Goal: Task Accomplishment & Management: Manage account settings

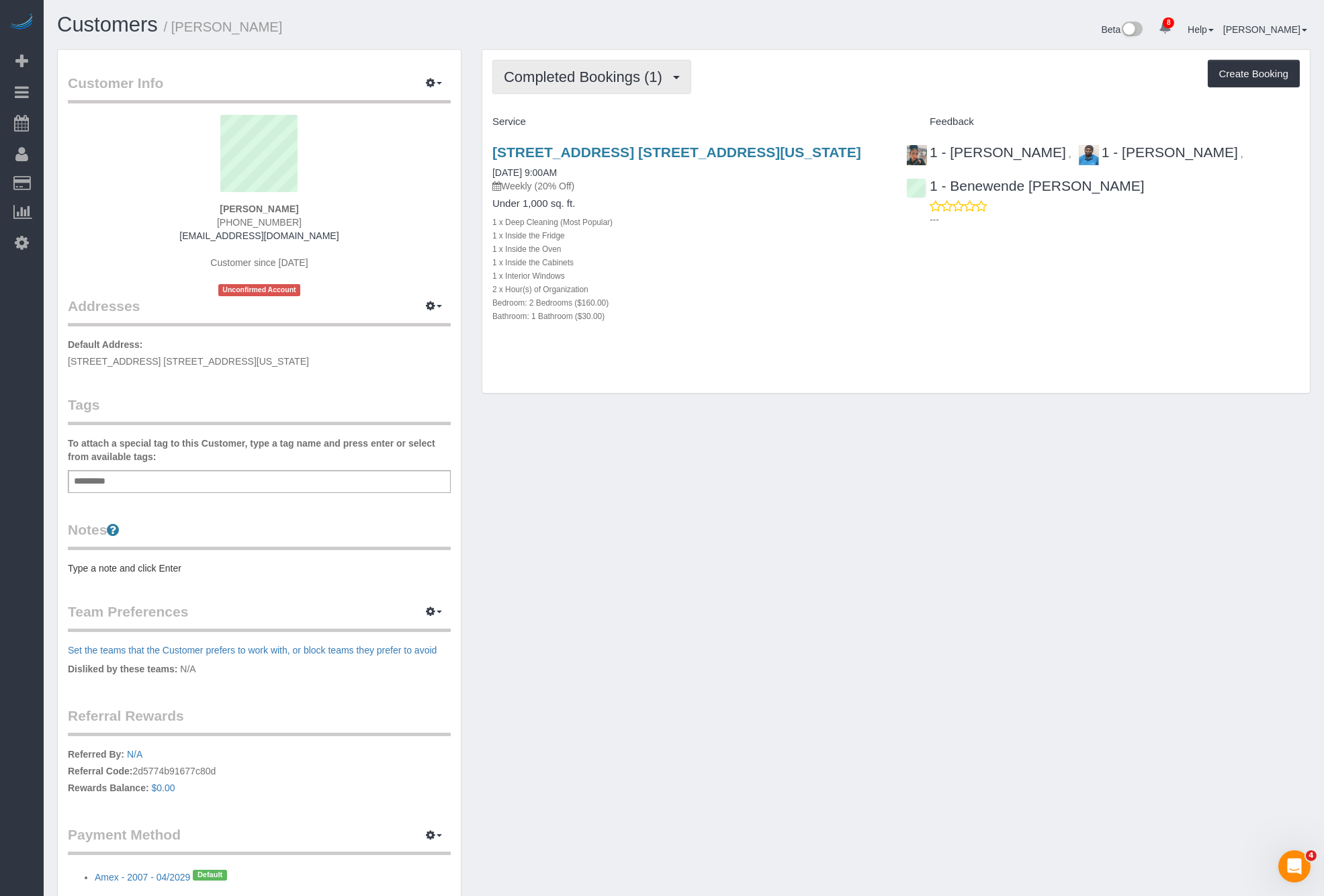
click at [568, 59] on div "Completed Bookings (1) Completed Bookings (1) Upcoming Bookings (6) Cancelled B…" at bounding box center [896, 221] width 828 height 344
click at [574, 68] on span "Completed Bookings (1)" at bounding box center [586, 76] width 165 height 17
click at [594, 121] on link "Upcoming Bookings (6)" at bounding box center [563, 126] width 140 height 17
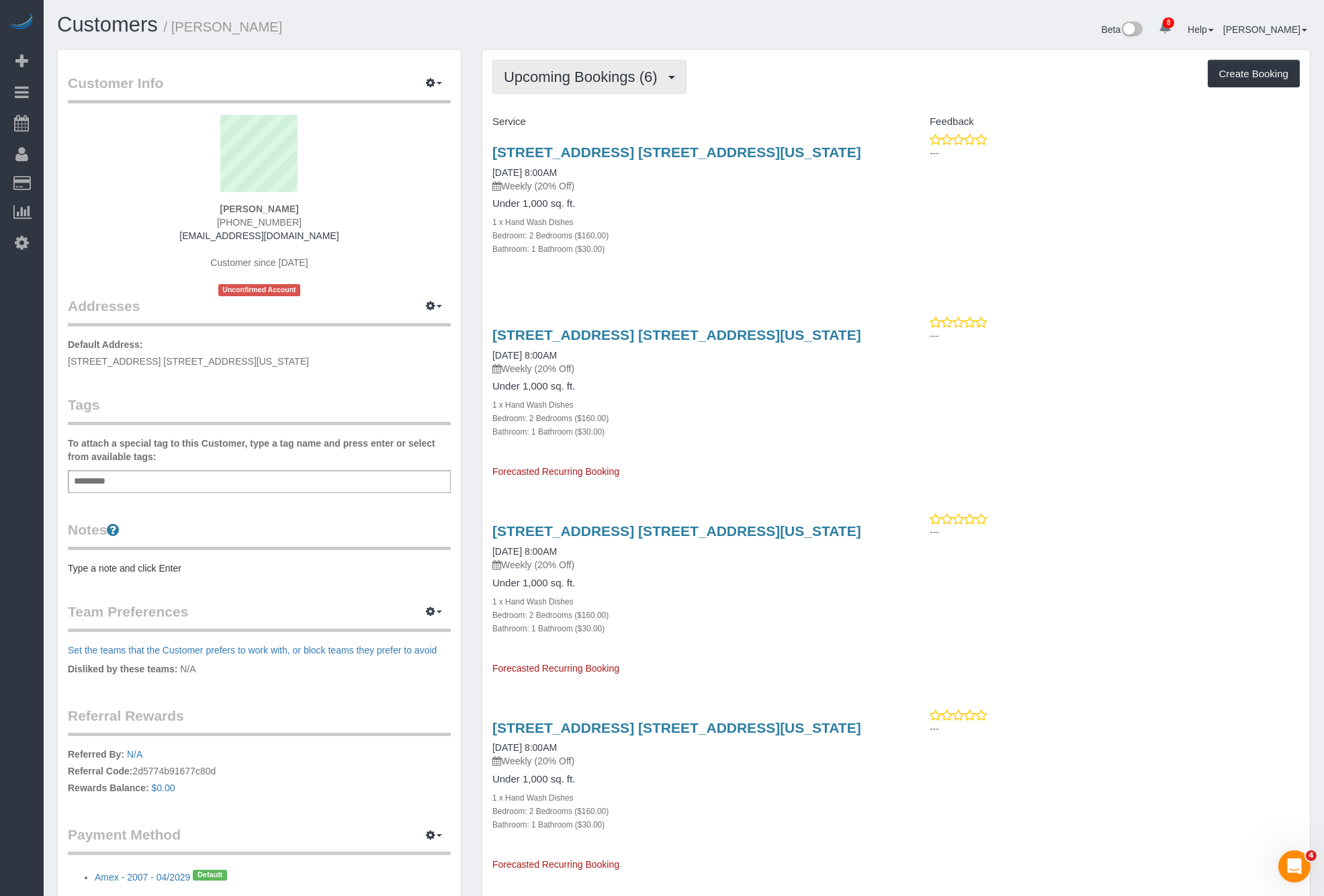
click at [600, 89] on button "Upcoming Bookings (6)" at bounding box center [589, 76] width 194 height 34
click at [591, 104] on link "Completed Bookings (1)" at bounding box center [563, 108] width 140 height 17
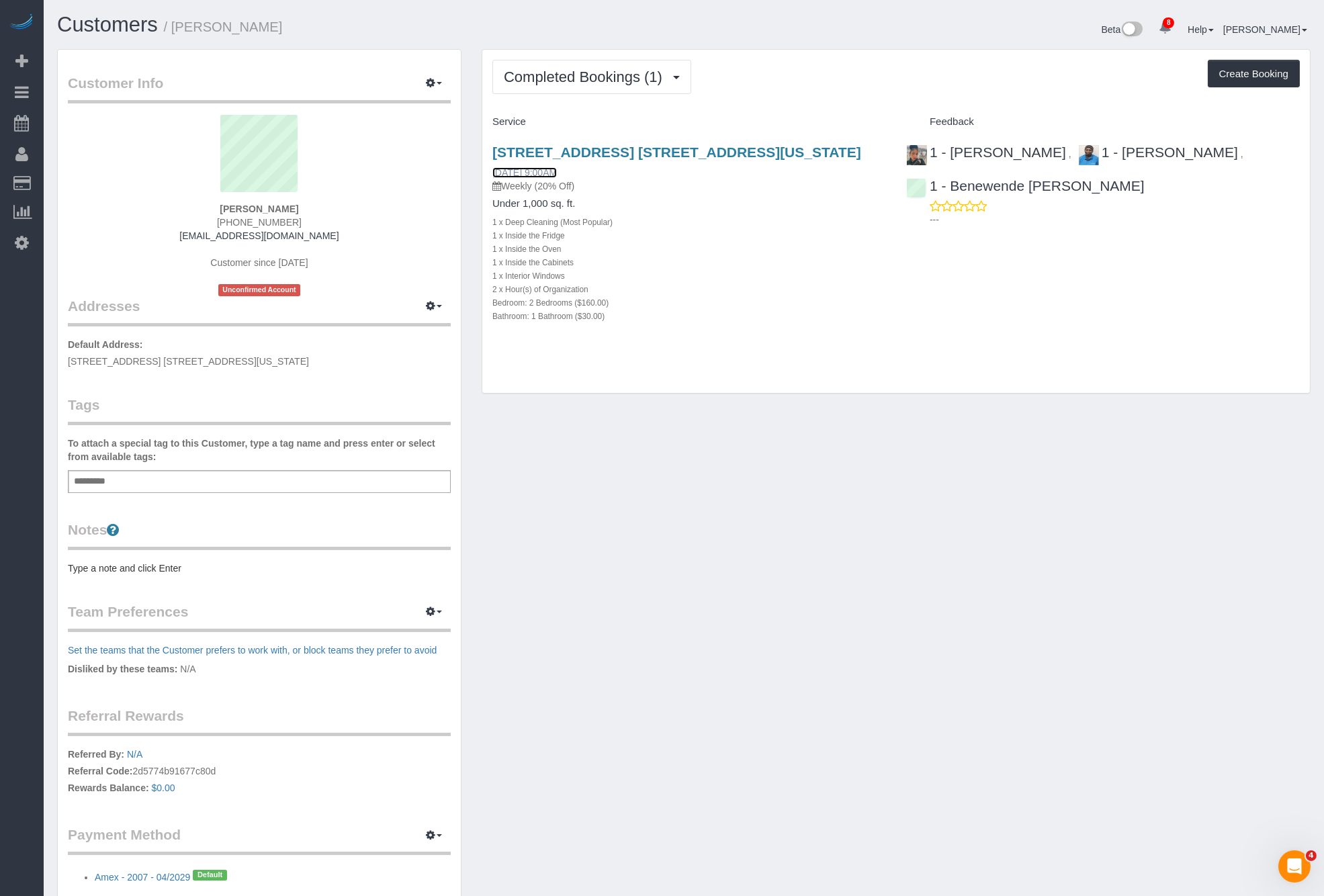
click at [549, 172] on link "[DATE] 9:00AM" at bounding box center [525, 172] width 65 height 11
click at [651, 76] on span "Completed Bookings (1)" at bounding box center [586, 76] width 165 height 17
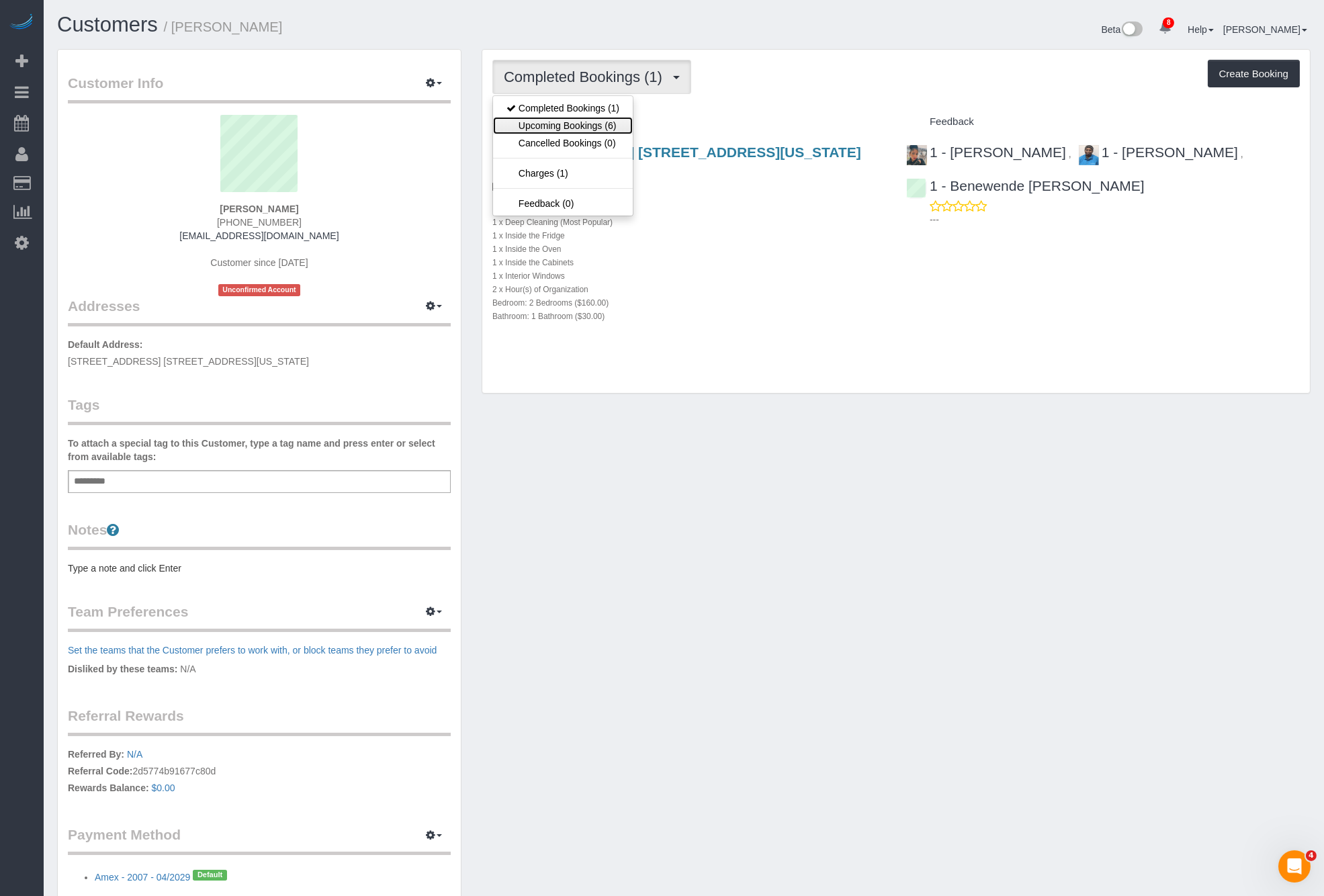
click at [600, 124] on link "Upcoming Bookings (6)" at bounding box center [563, 126] width 140 height 17
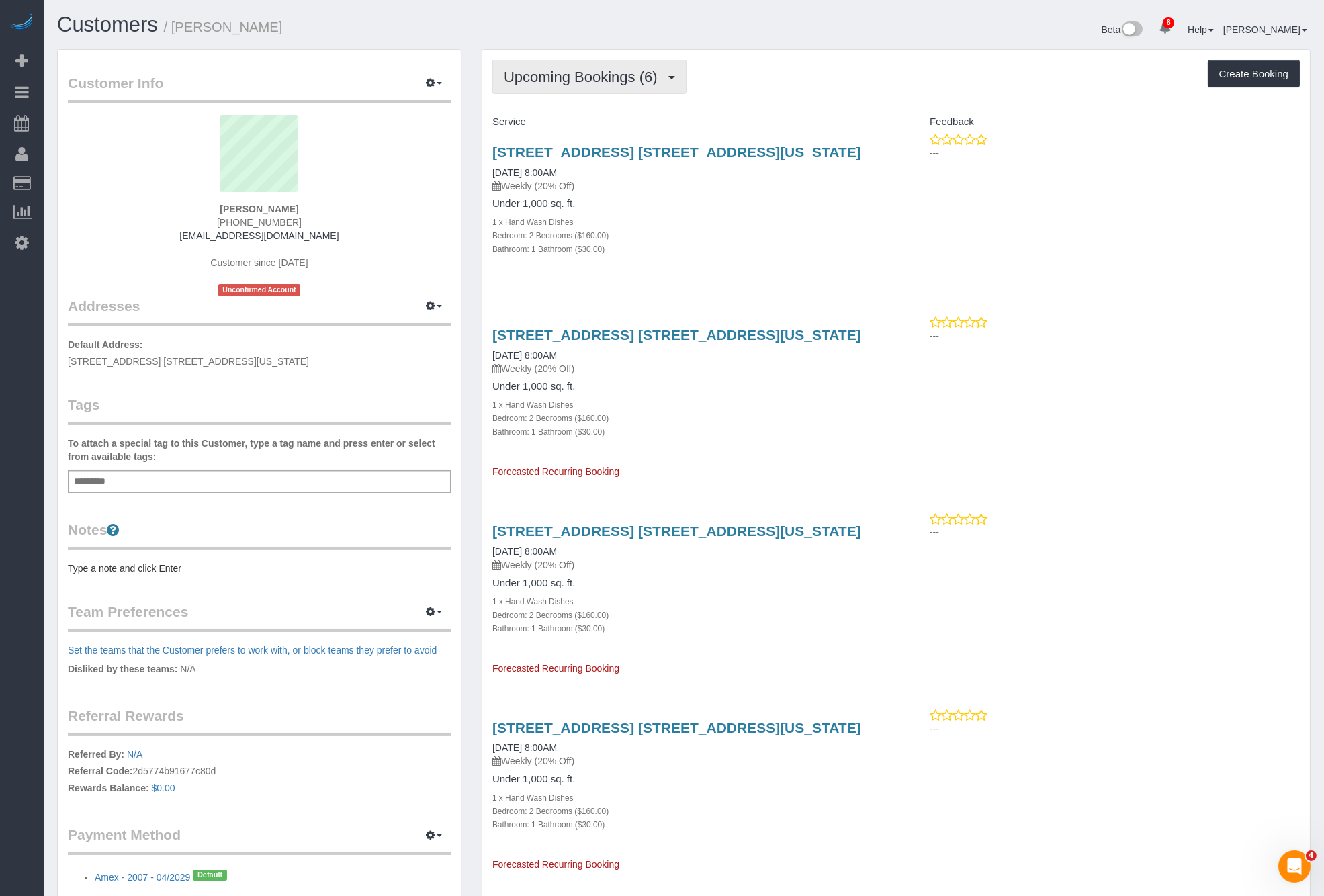
click at [659, 73] on span "Upcoming Bookings (6)" at bounding box center [584, 76] width 161 height 17
click at [586, 112] on link "Completed Bookings (1)" at bounding box center [563, 108] width 140 height 17
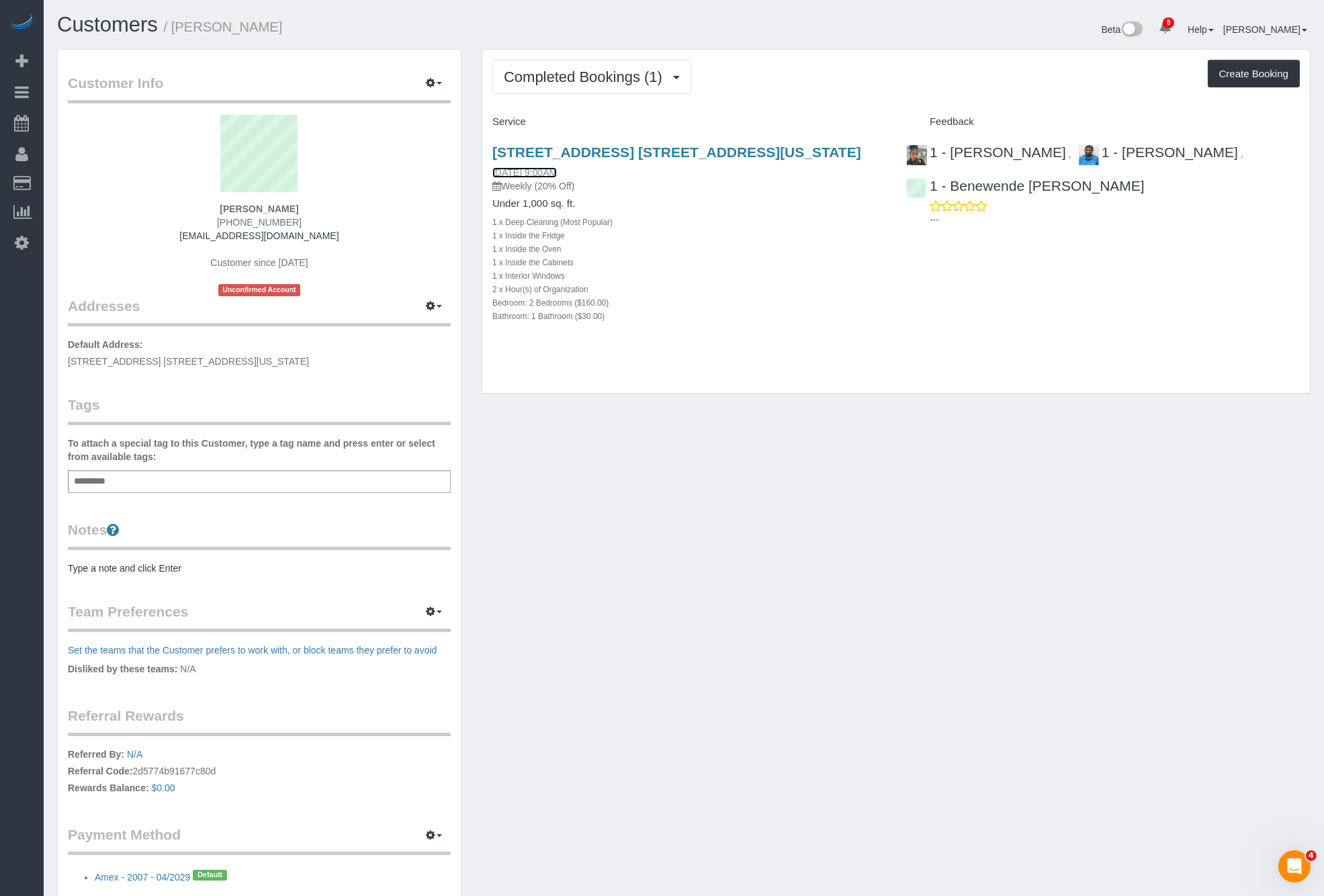
click at [546, 168] on link "[DATE] 9:00AM" at bounding box center [525, 172] width 65 height 11
click at [23, 243] on icon at bounding box center [21, 243] width 14 height 16
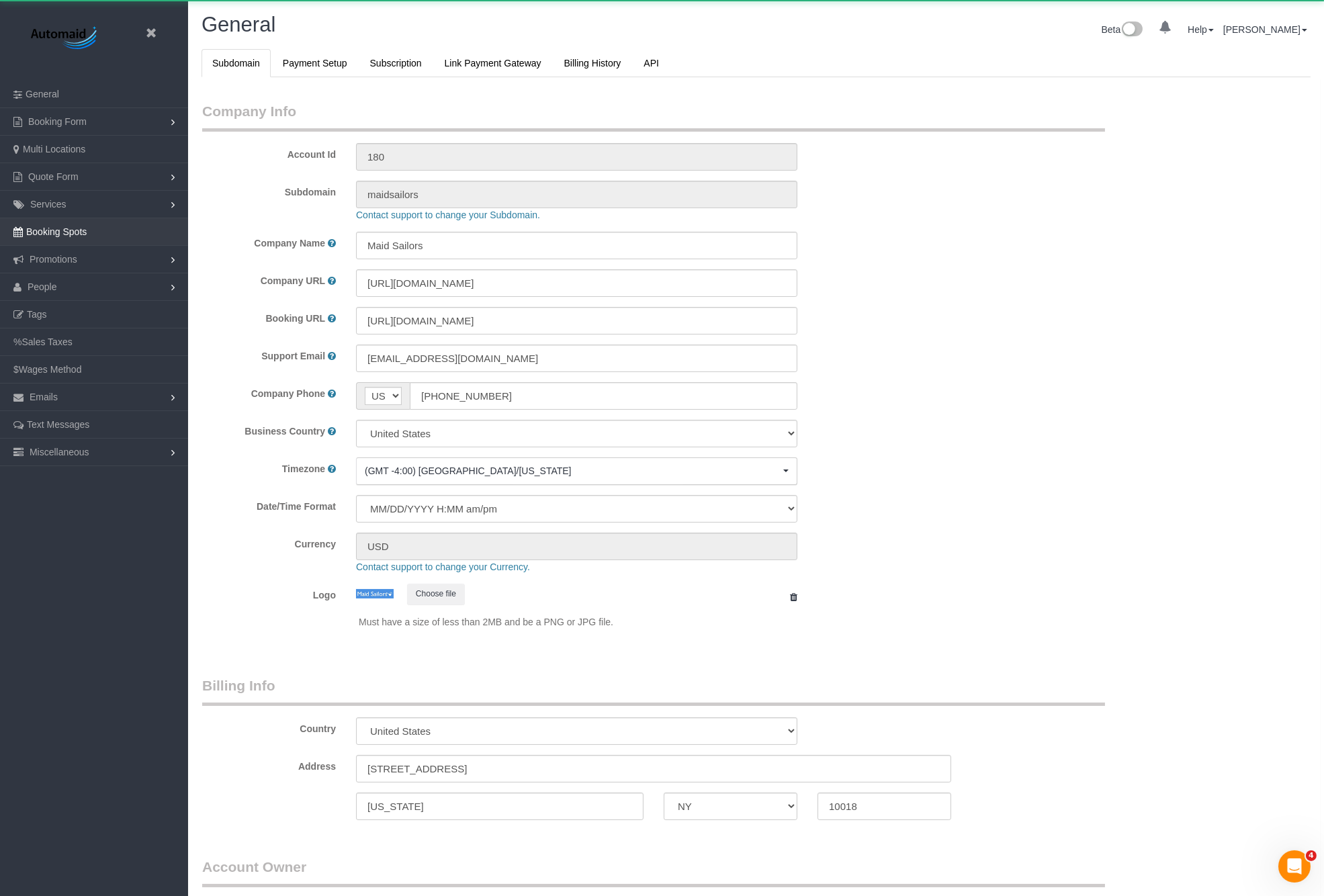
select select "string:[GEOGRAPHIC_DATA]"
select select "425"
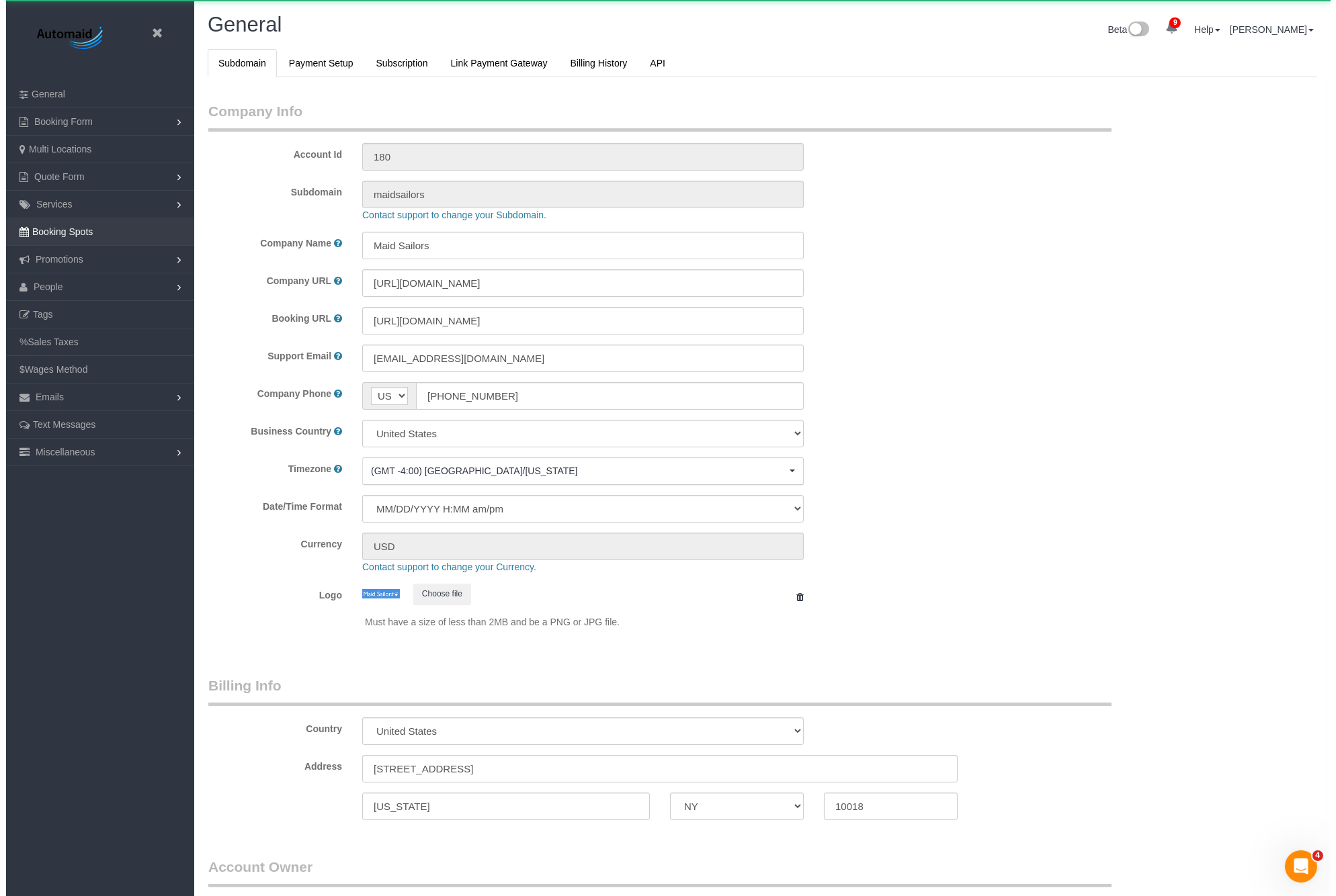
scroll to position [2833, 1324]
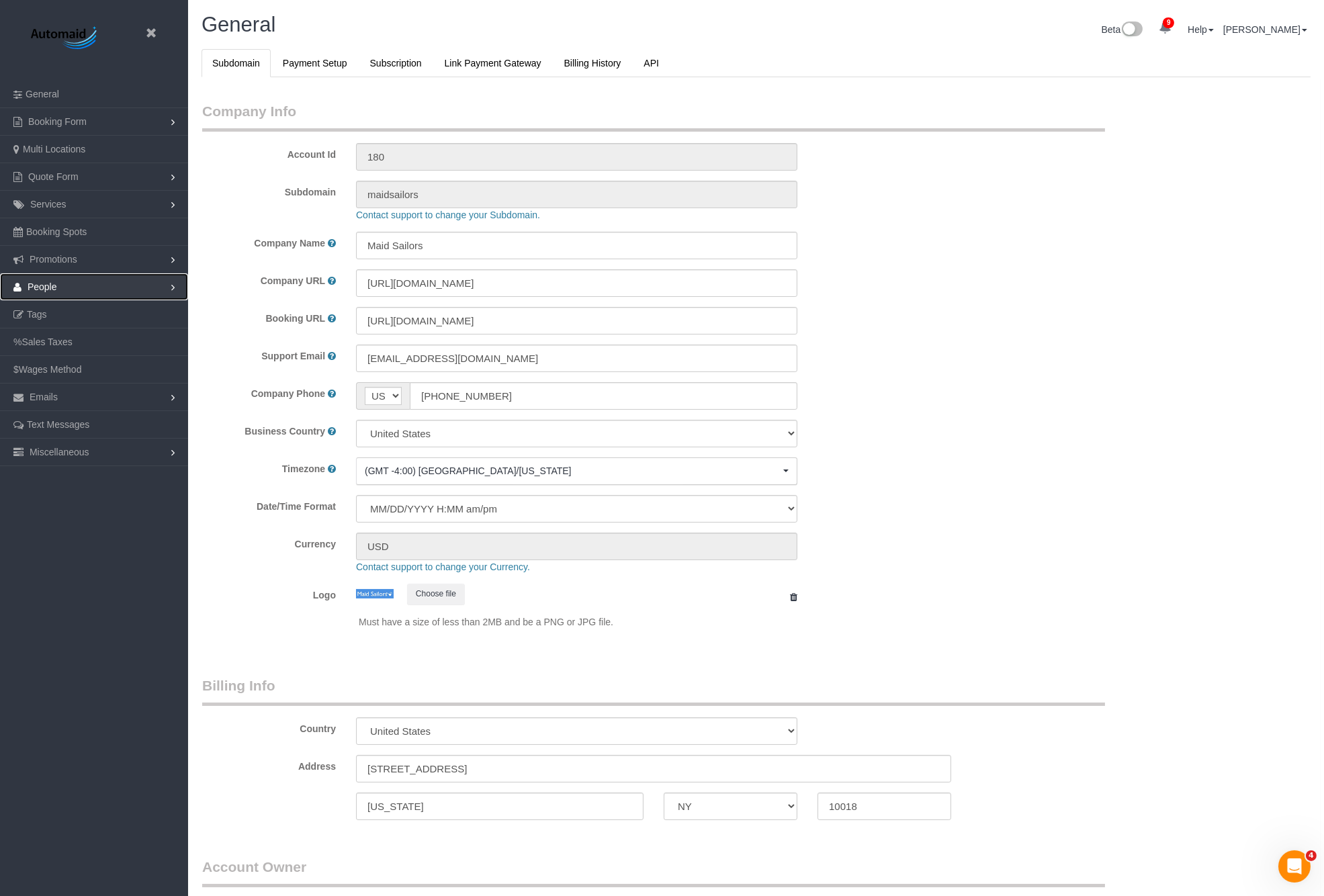
click at [49, 288] on span "People" at bounding box center [42, 286] width 30 height 11
click at [76, 308] on link "Teams" at bounding box center [94, 314] width 188 height 27
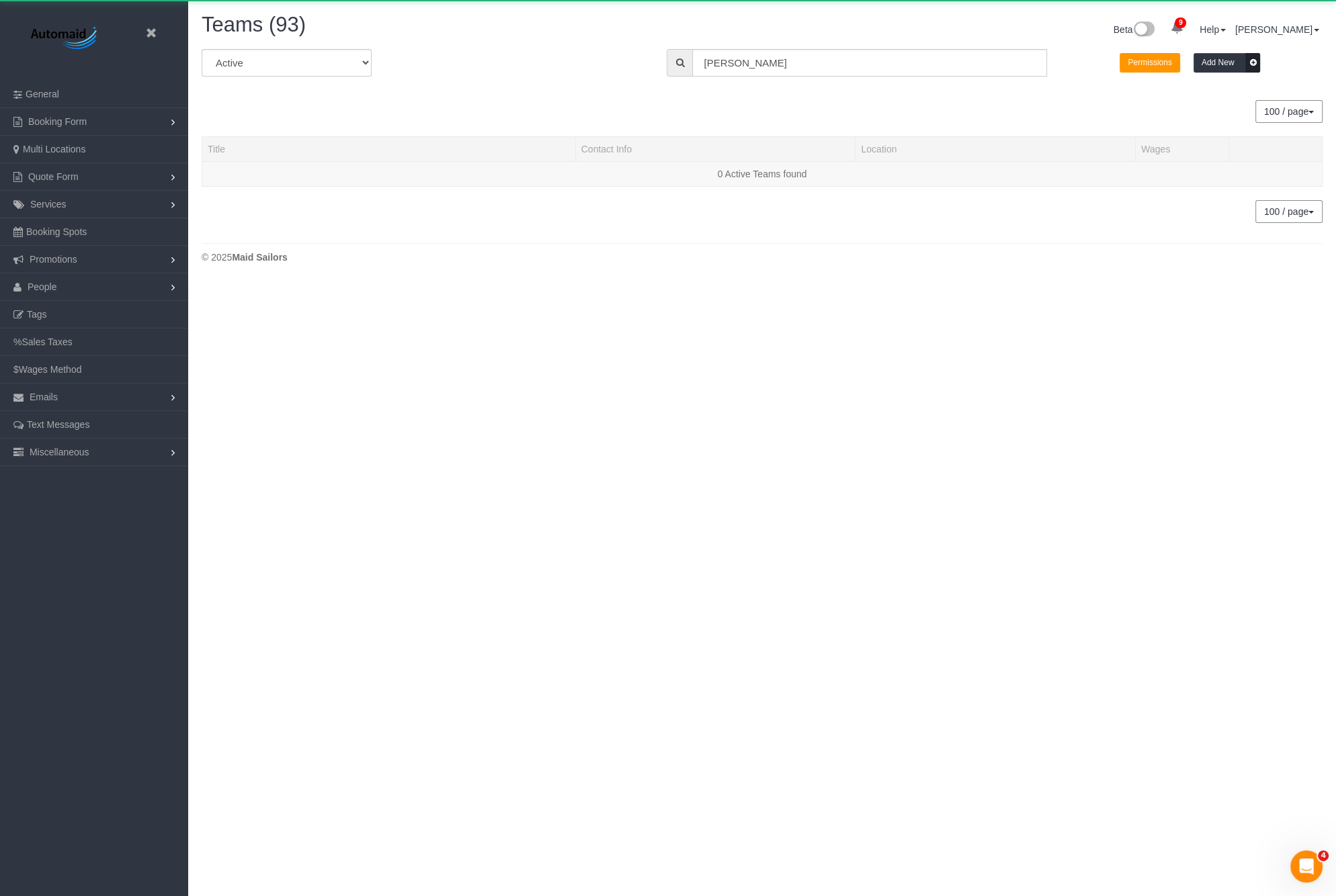
scroll to position [315, 1335]
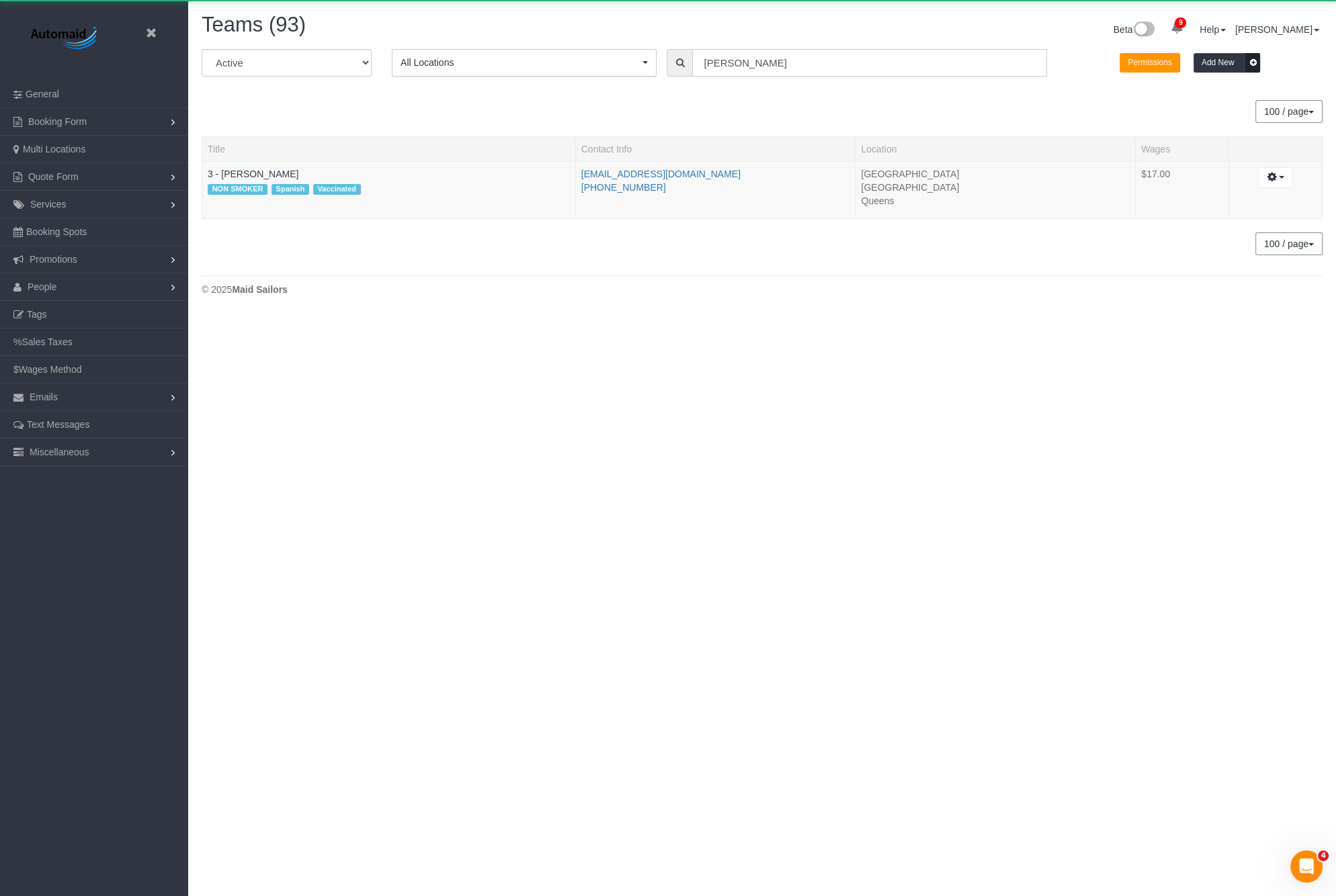
click at [789, 66] on input "[PERSON_NAME]" at bounding box center [869, 62] width 355 height 28
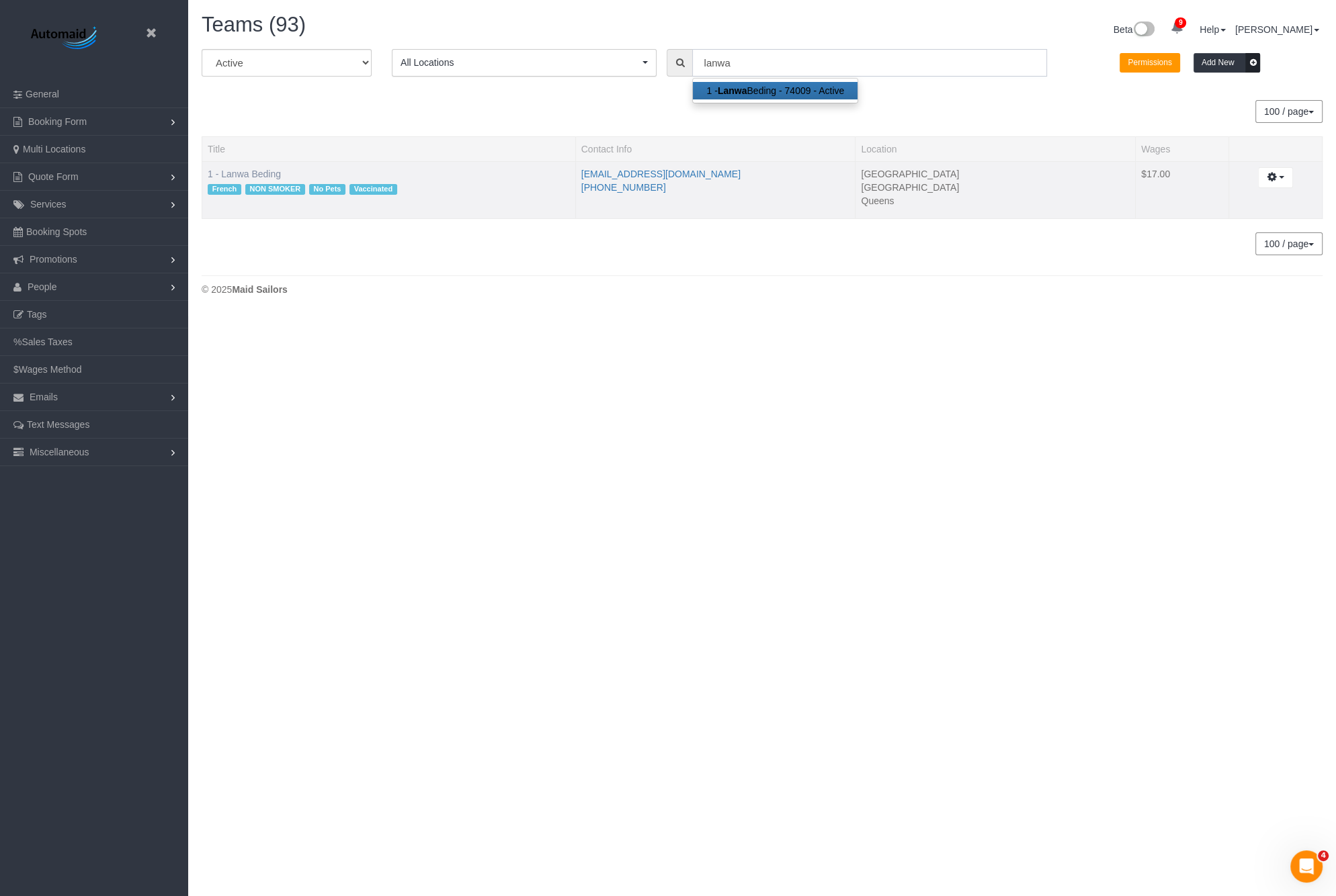
type input "lanwa"
click at [254, 169] on link "1 - Lanwa Beding" at bounding box center [244, 174] width 73 height 11
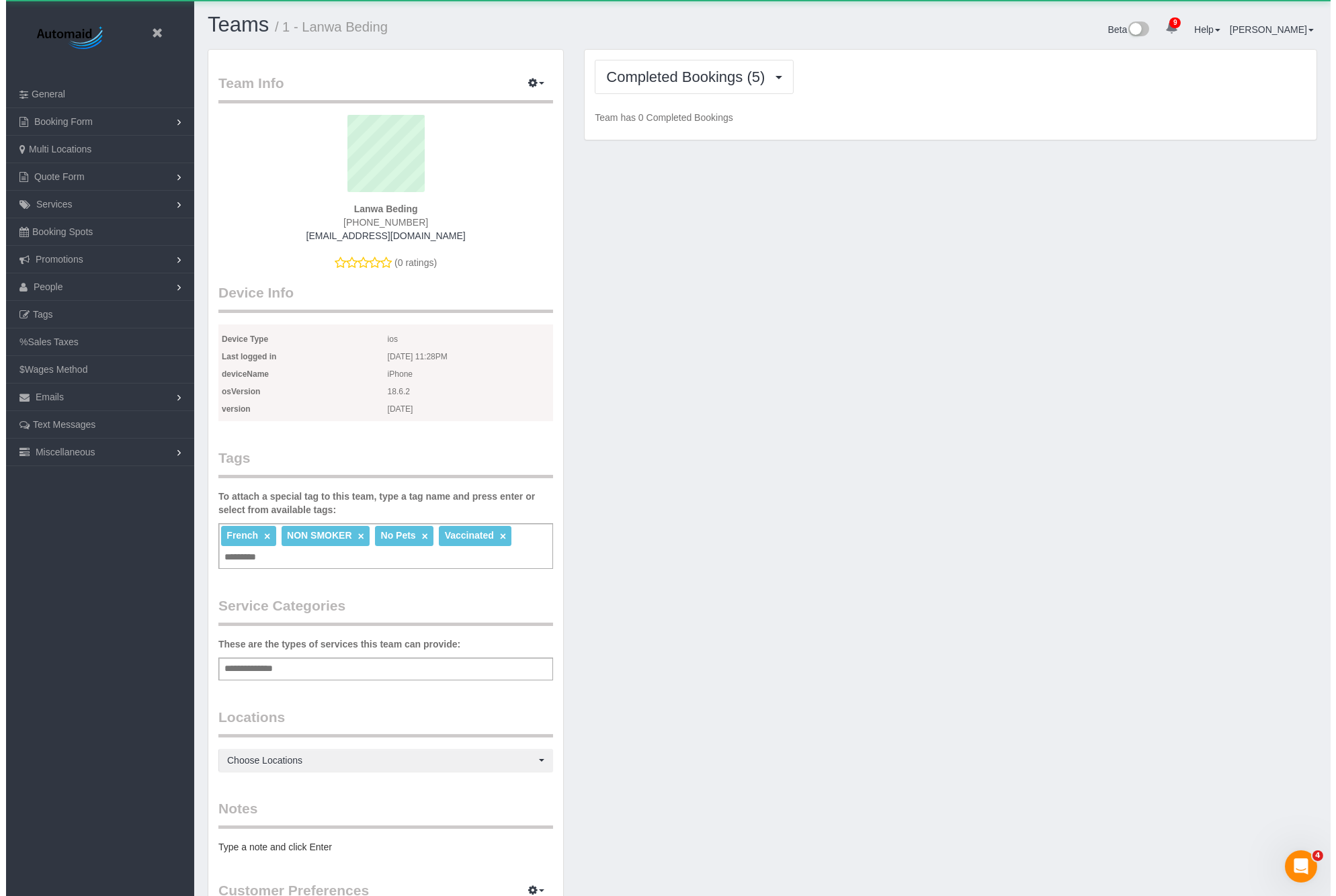
scroll to position [1166, 1324]
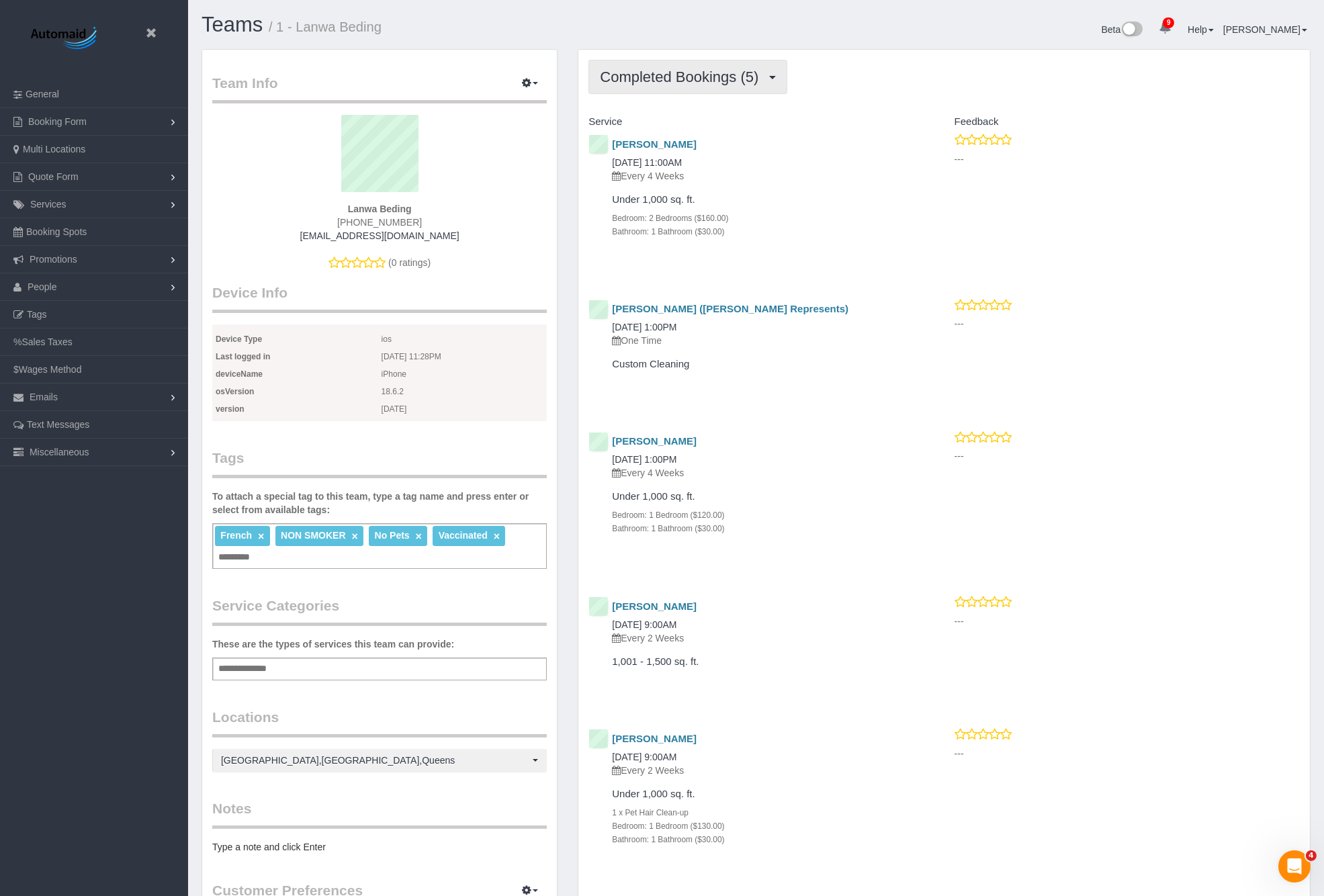
click at [713, 64] on button "Completed Bookings (5)" at bounding box center [688, 76] width 199 height 34
click at [685, 129] on link "Upcoming Bookings (0)" at bounding box center [659, 126] width 140 height 17
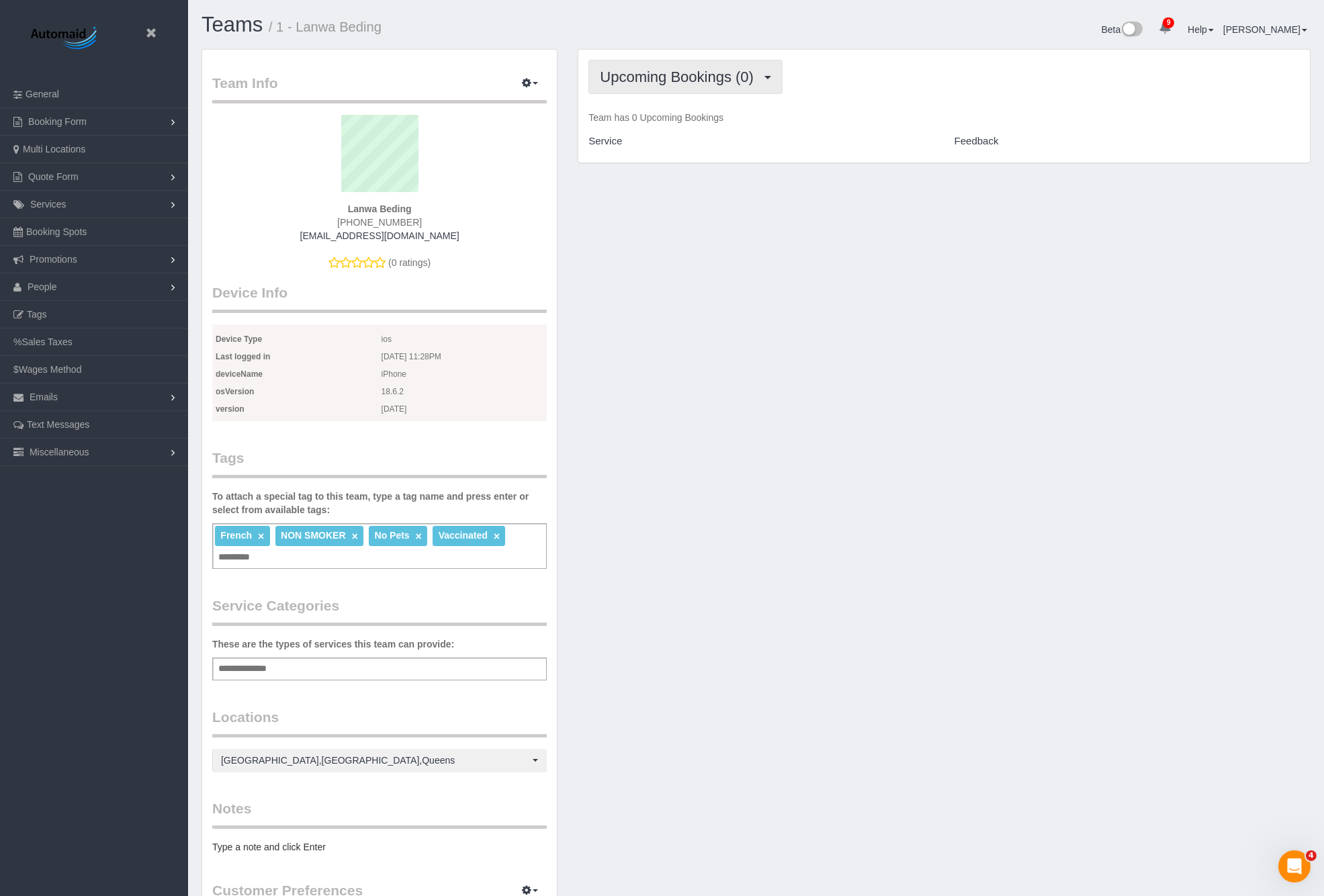
click at [707, 78] on span "Upcoming Bookings (0)" at bounding box center [680, 76] width 161 height 17
click at [673, 110] on link "Completed Bookings (5)" at bounding box center [659, 108] width 140 height 17
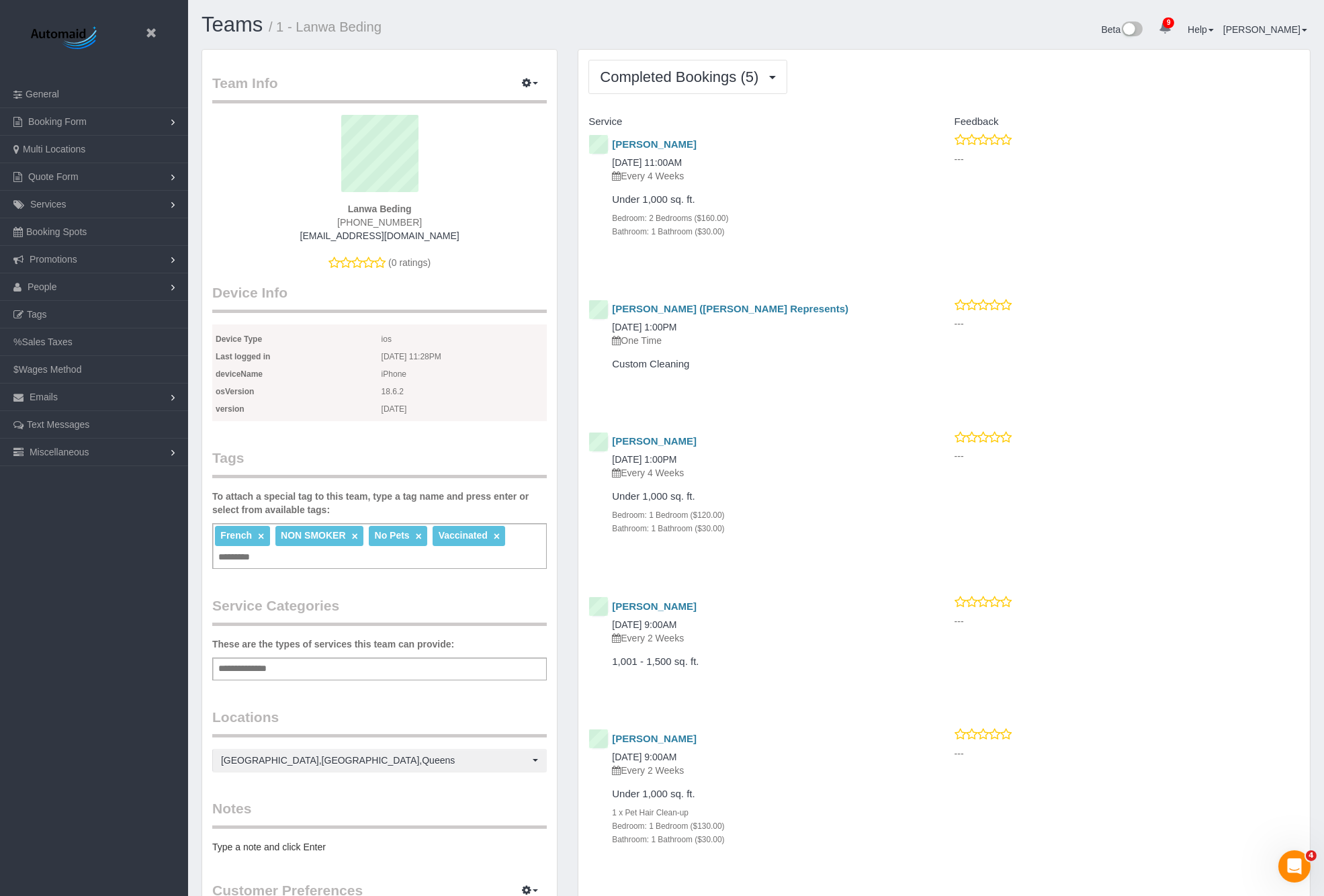
click at [790, 203] on h4 "Under 1,000 sq. ft." at bounding box center [762, 200] width 302 height 12
click at [668, 157] on link "[DATE] 11:00AM" at bounding box center [647, 162] width 70 height 11
click at [81, 284] on link "People" at bounding box center [94, 286] width 188 height 27
click at [153, 29] on icon at bounding box center [150, 33] width 17 height 17
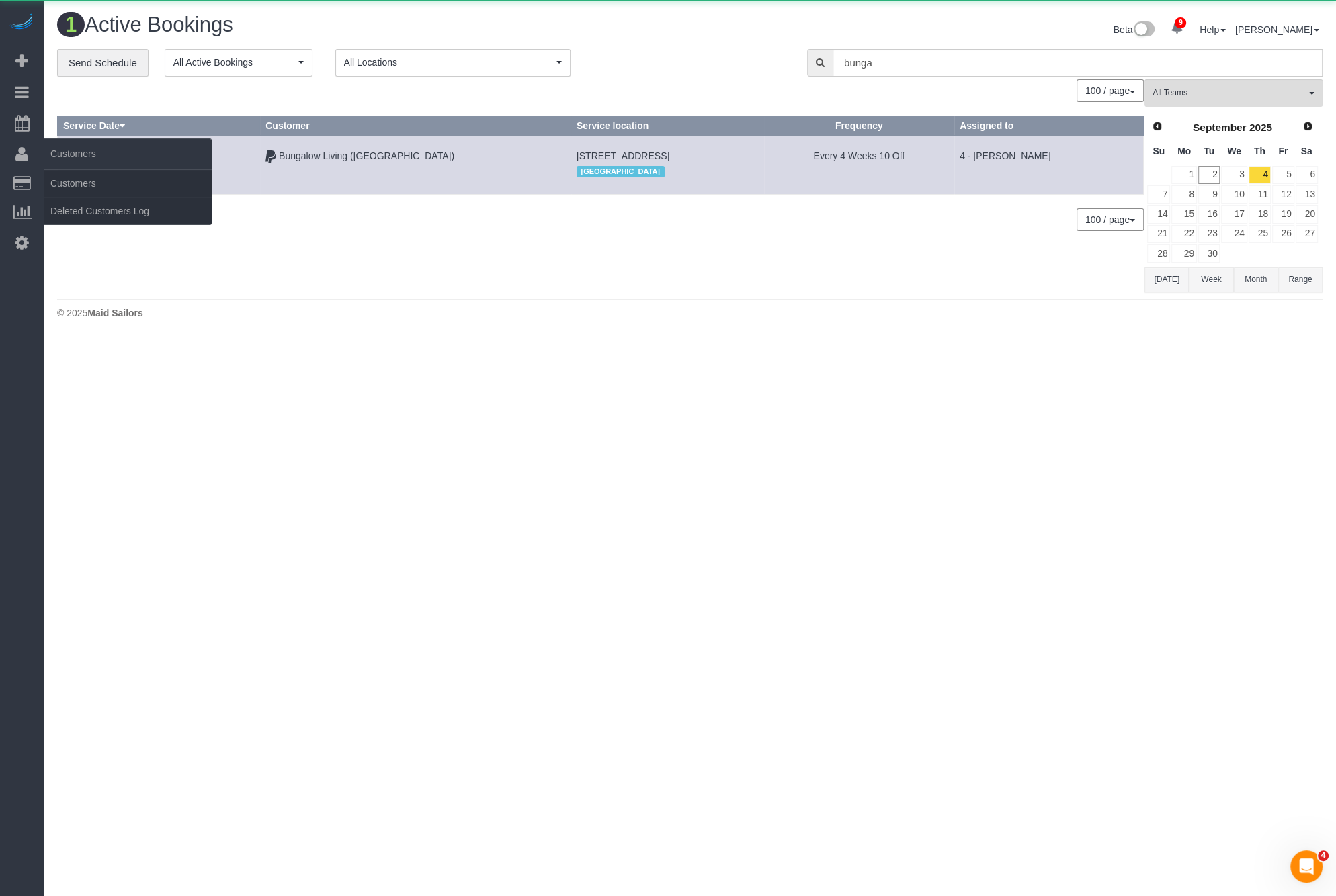
scroll to position [334, 1335]
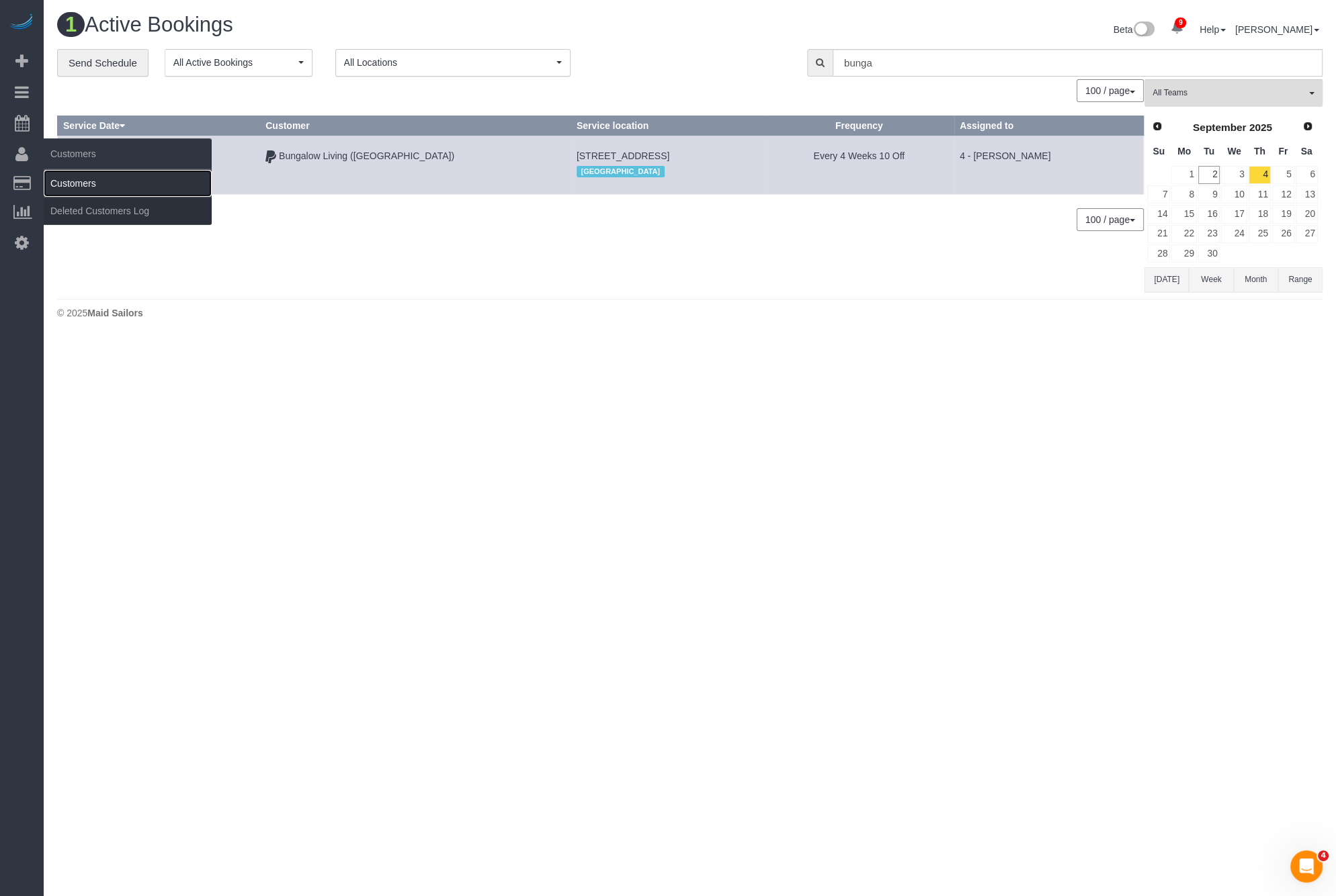
click at [110, 187] on link "Customers" at bounding box center [127, 183] width 168 height 27
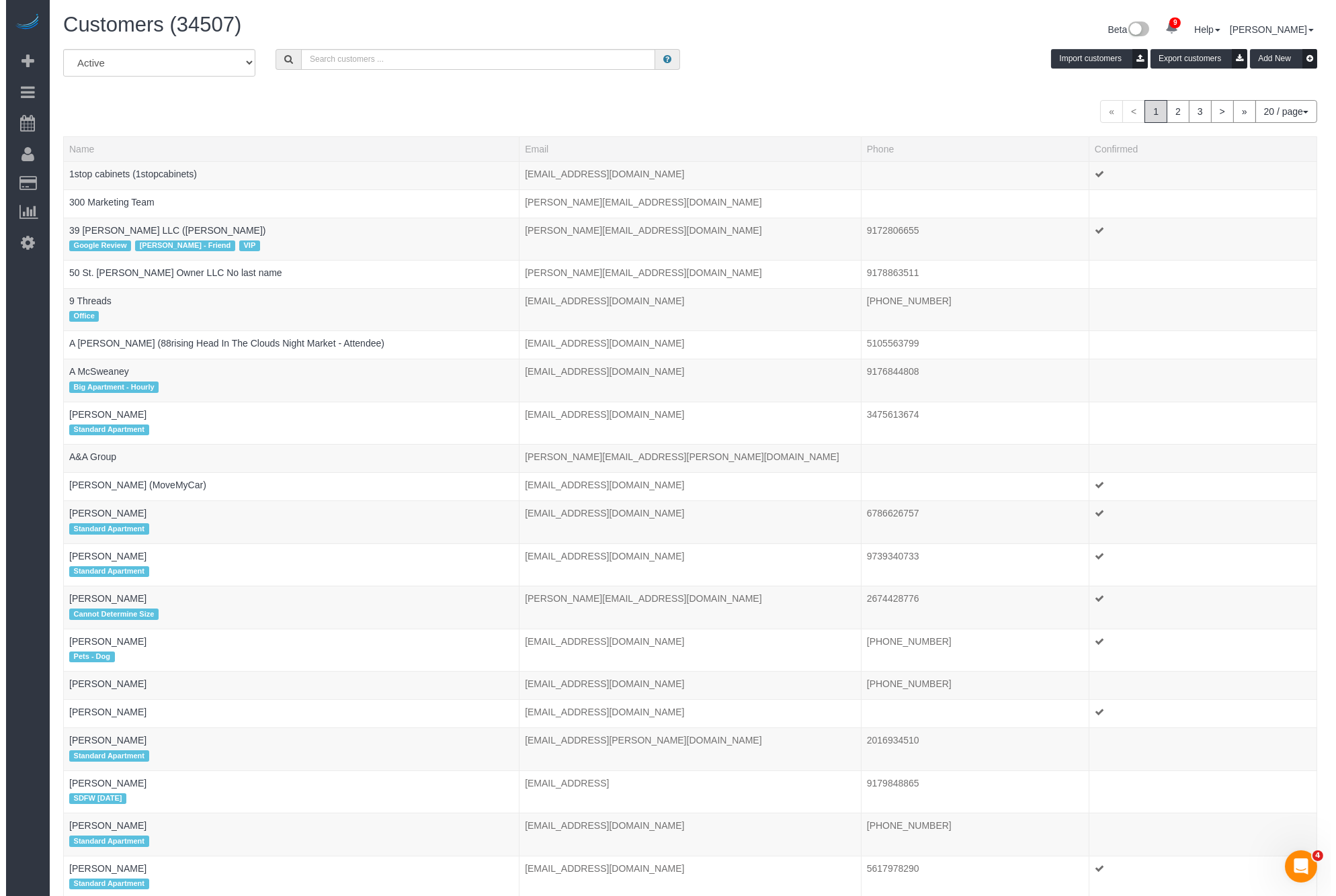
scroll to position [988, 1324]
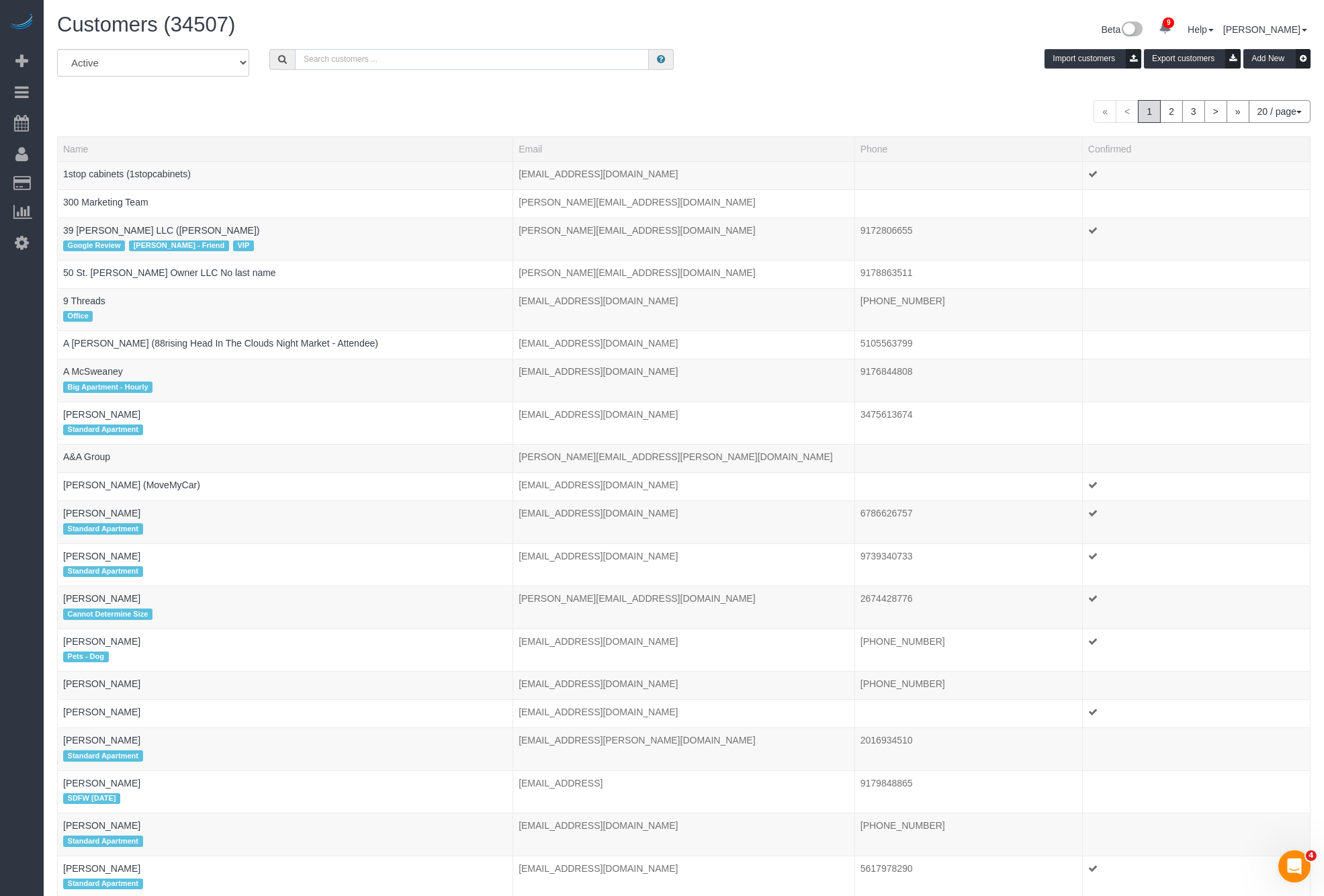
click at [370, 59] on input "text" at bounding box center [472, 59] width 354 height 21
paste input "[PERSON_NAME]"
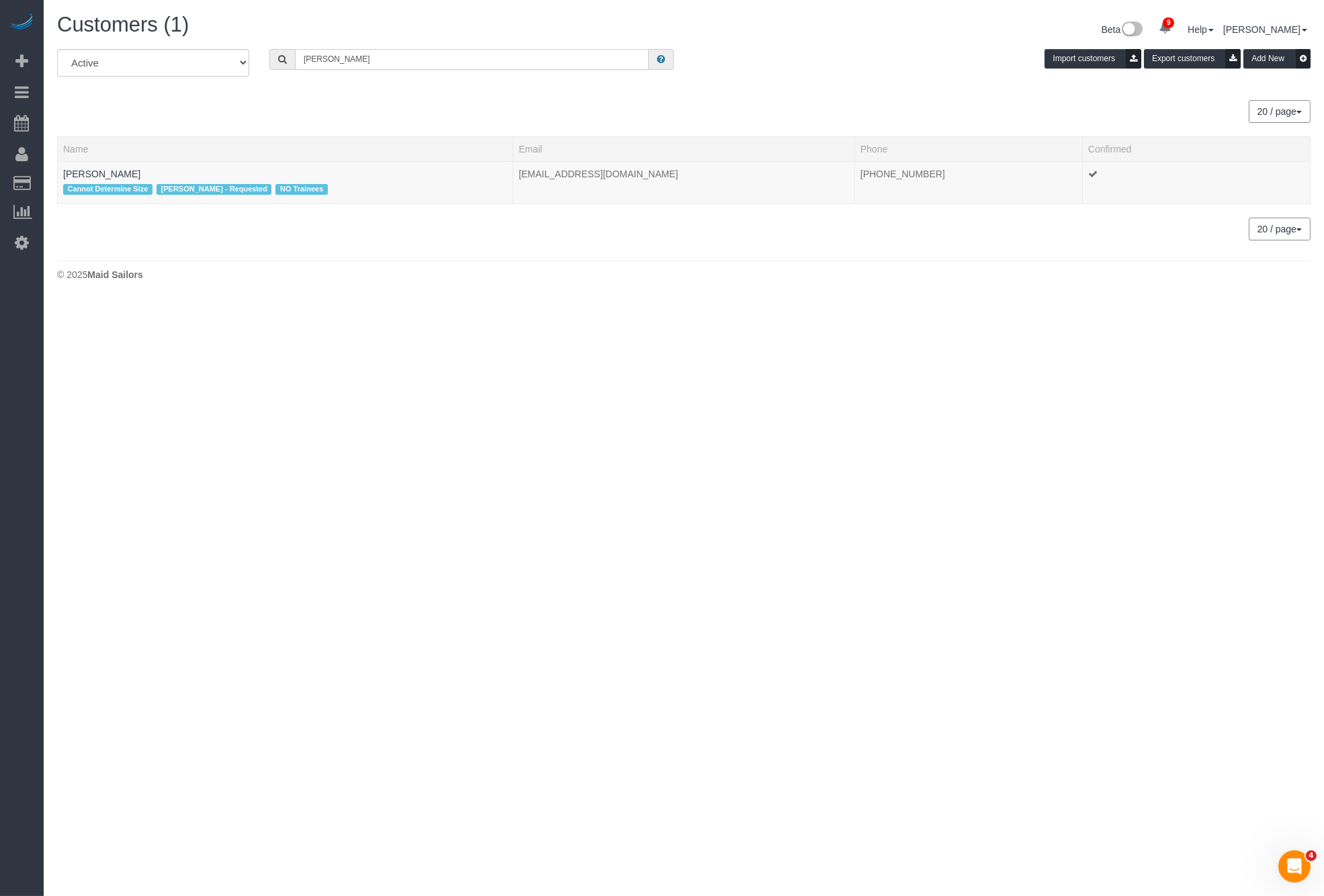
scroll to position [66890, 65854]
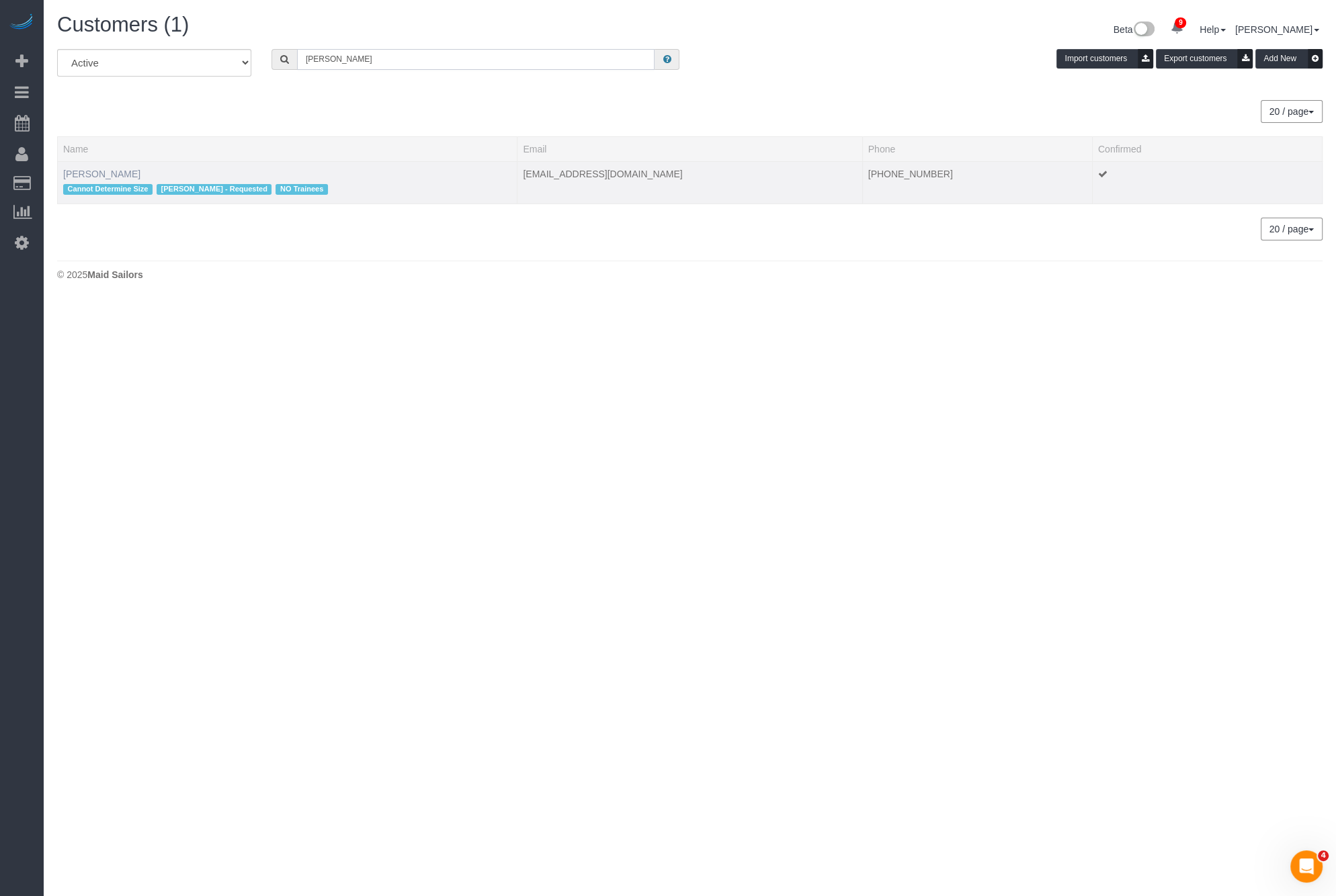
type input "[PERSON_NAME]"
click at [105, 177] on link "[PERSON_NAME]" at bounding box center [102, 174] width 77 height 11
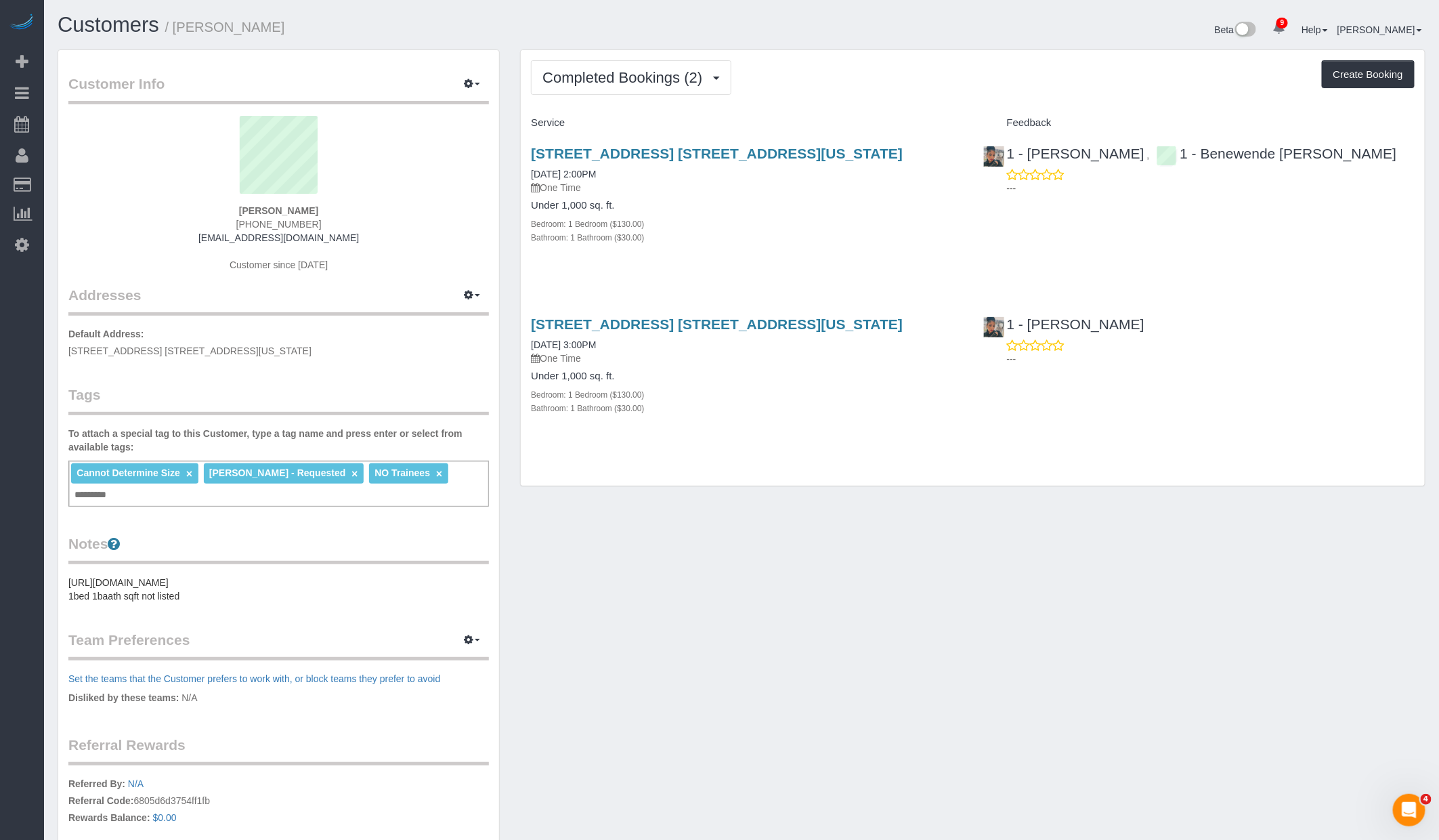
scroll to position [1038, 1439]
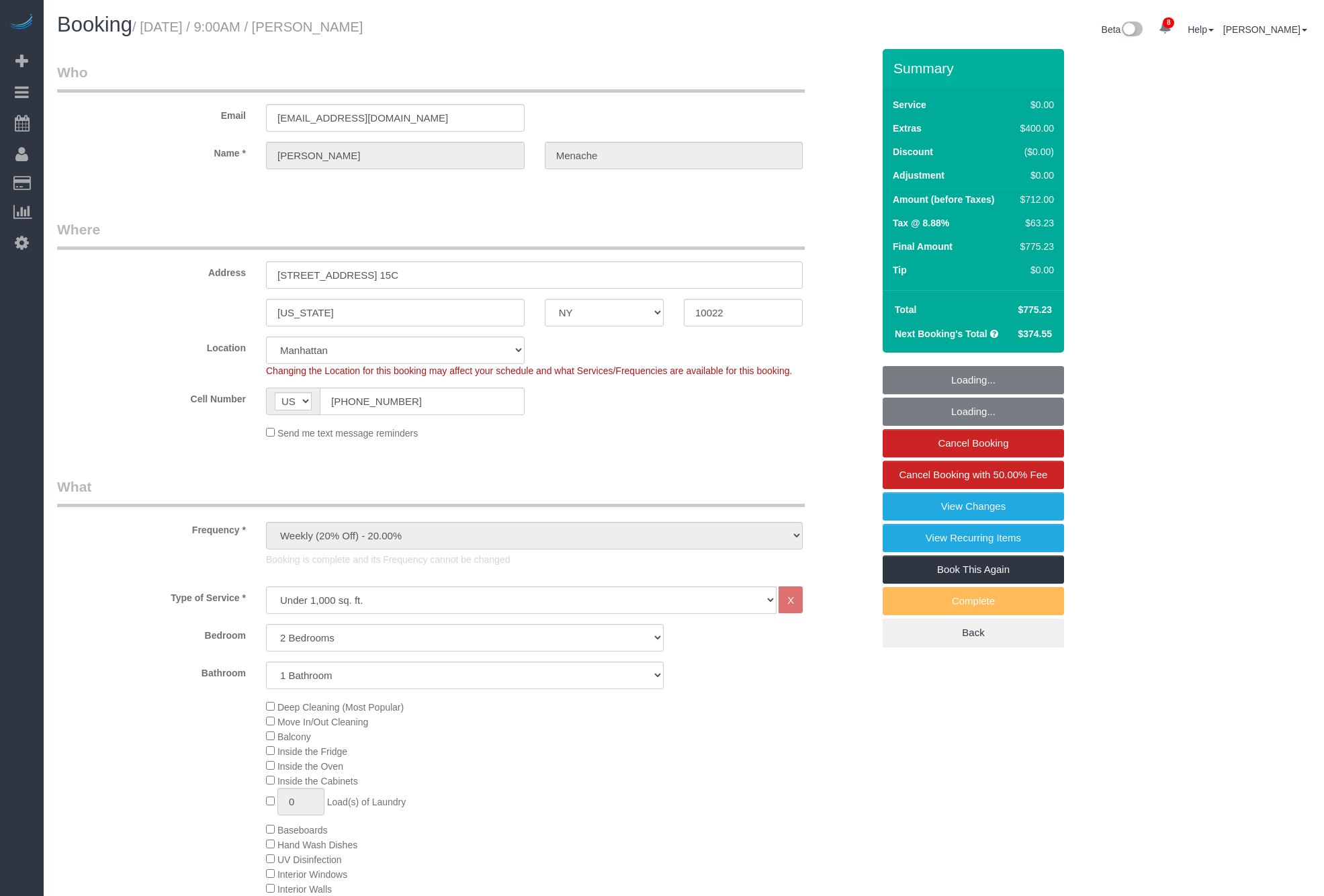
select select "NY"
select select "2"
select select "spot1"
select select "number:56"
select select "number:70"
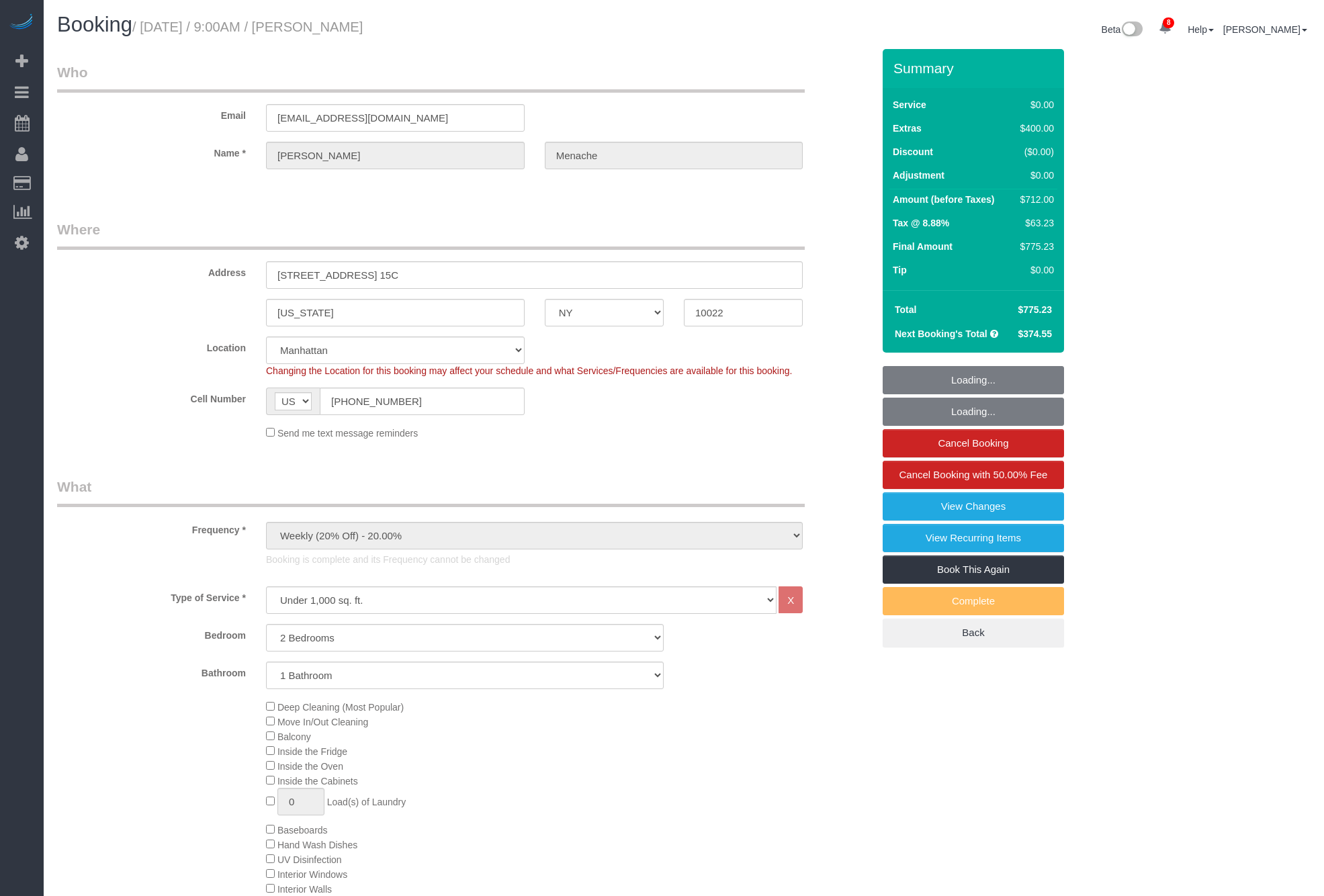
select select "number:15"
select select "number:5"
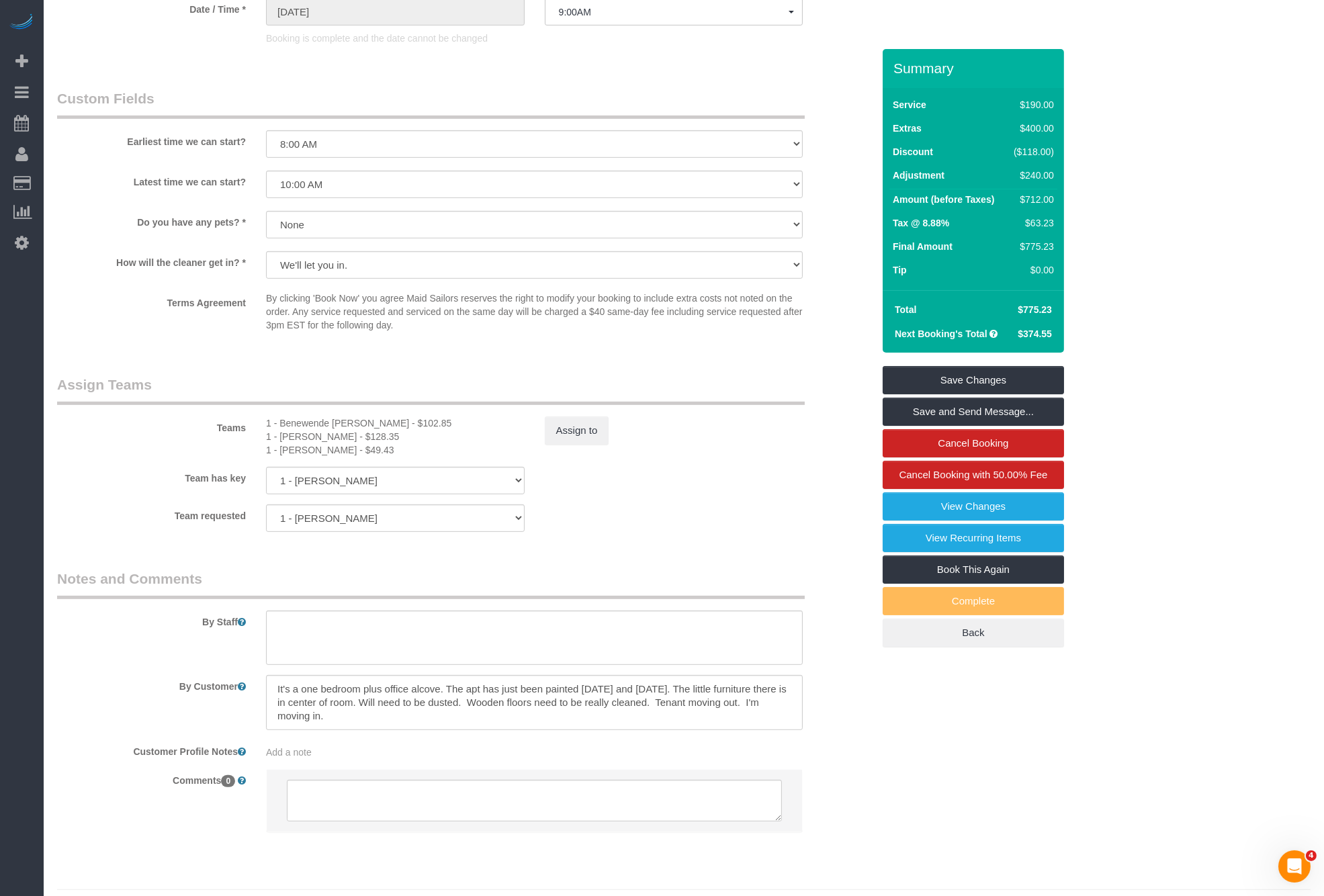
scroll to position [1482, 0]
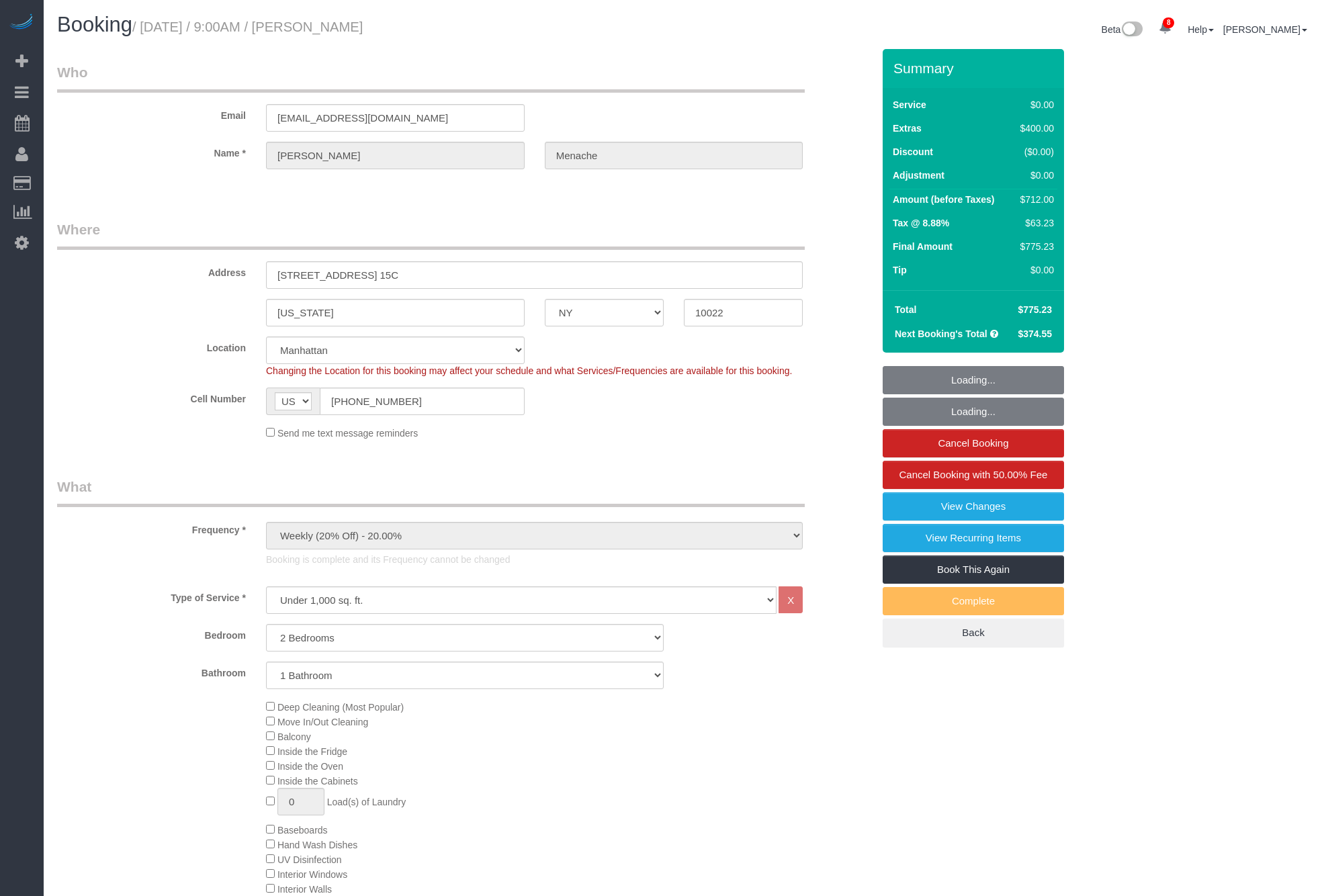
select select "NY"
select select "2"
select select "spot1"
select select "number:56"
select select "number:70"
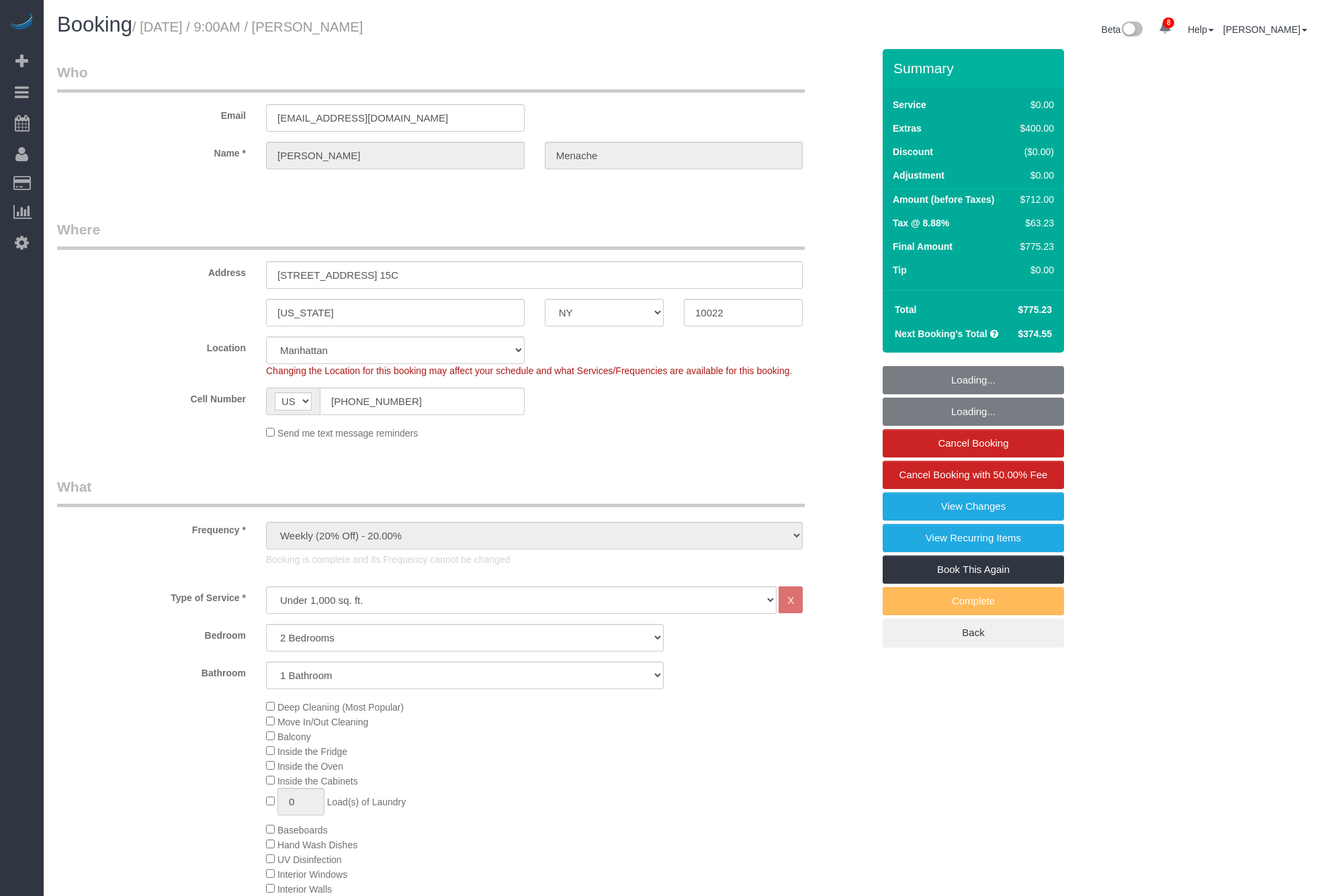
select select "number:15"
select select "number:5"
click at [363, 27] on small "/ September 01, 2025 / 9:00AM / Daniele Menache" at bounding box center [247, 27] width 230 height 15
copy small "Menache"
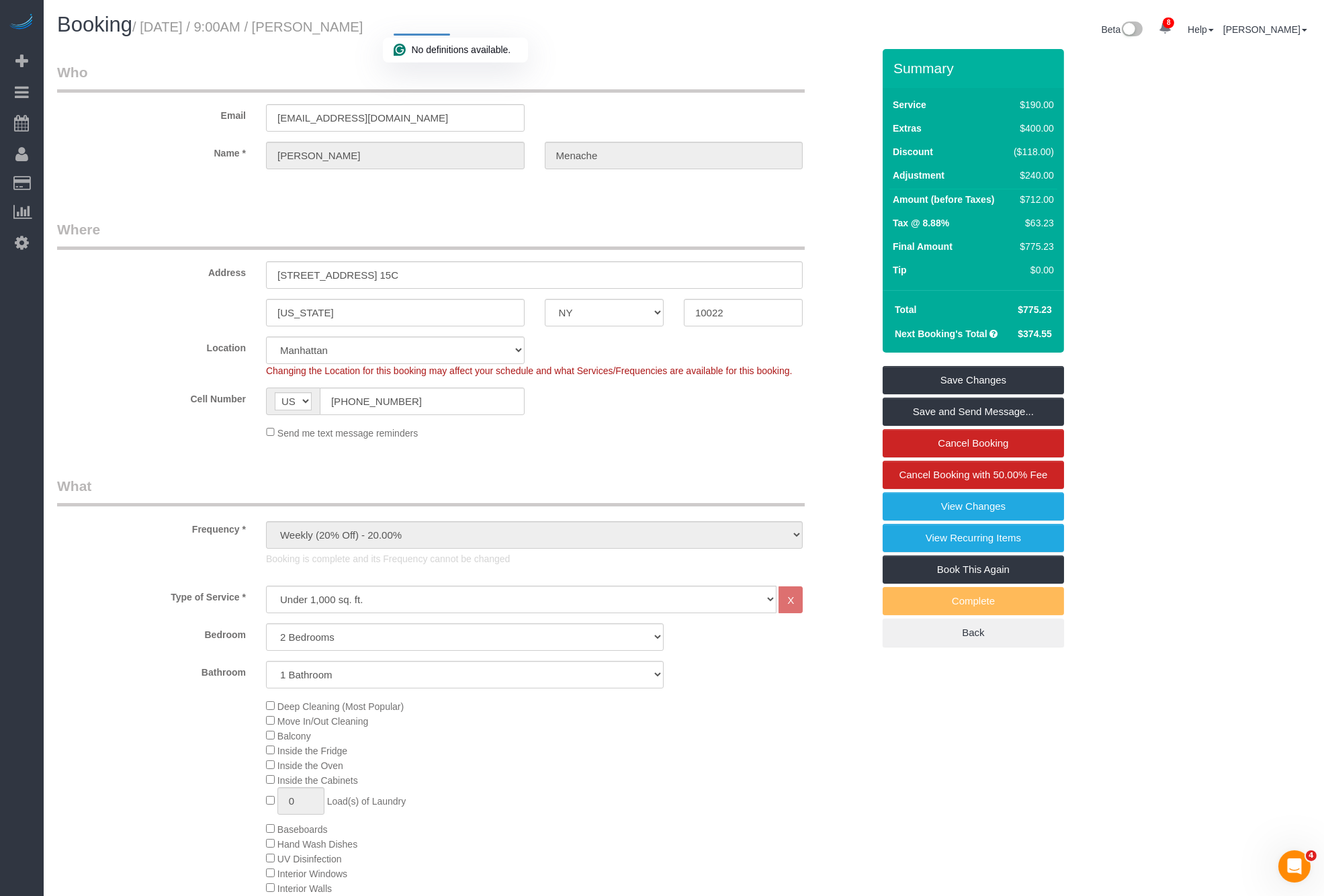
drag, startPoint x: 344, startPoint y: 28, endPoint x: 461, endPoint y: 32, distance: 117.1
click at [461, 32] on h1 "Booking / September 01, 2025 / 9:00AM / Daniele Menache" at bounding box center [366, 24] width 617 height 23
copy small "[PERSON_NAME]"
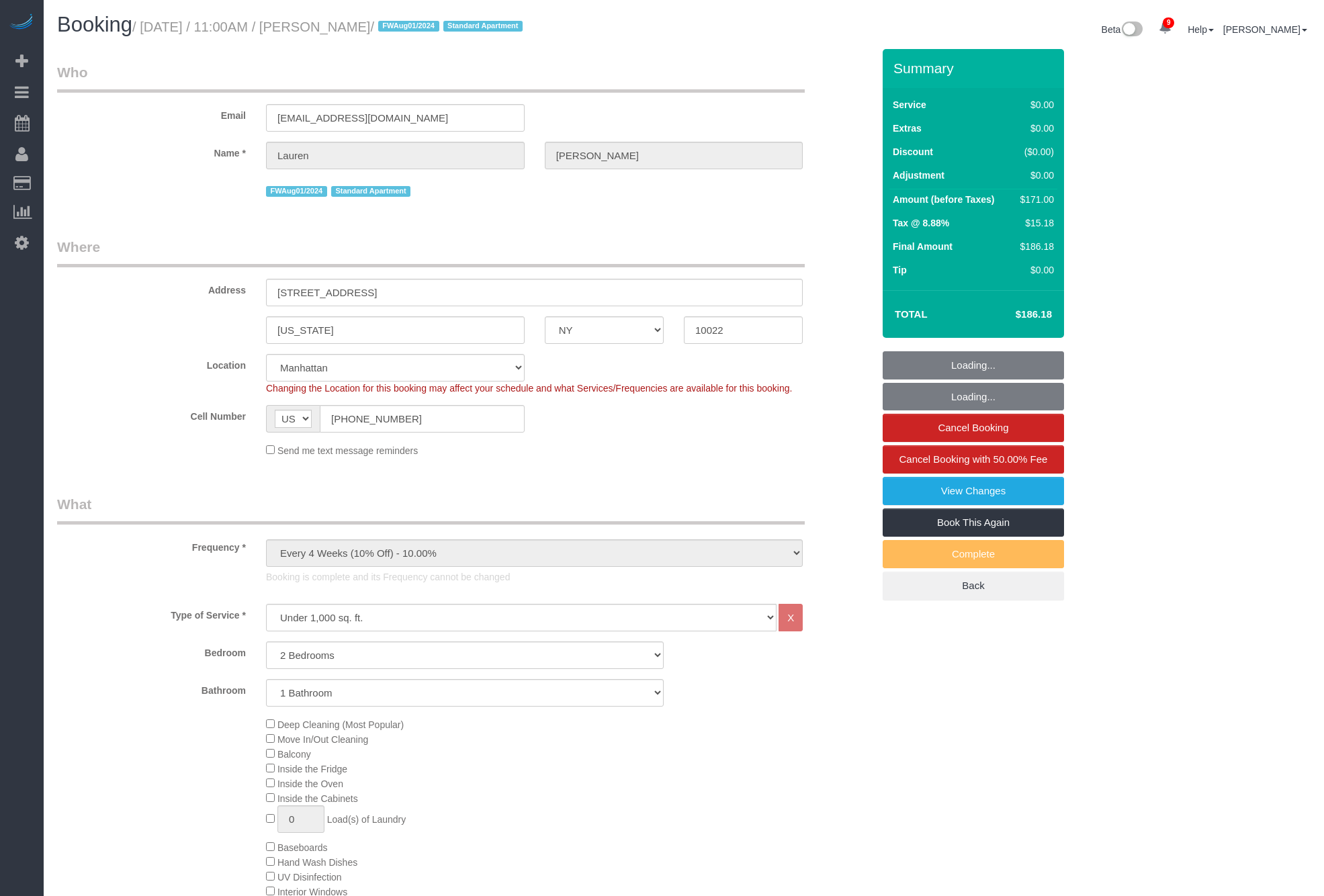
select select "NY"
select select "2"
select select "string:stripe-pm_1Phkqp4VGloSiKo75Mp2gtBu"
select select "spot1"
select select "number:59"
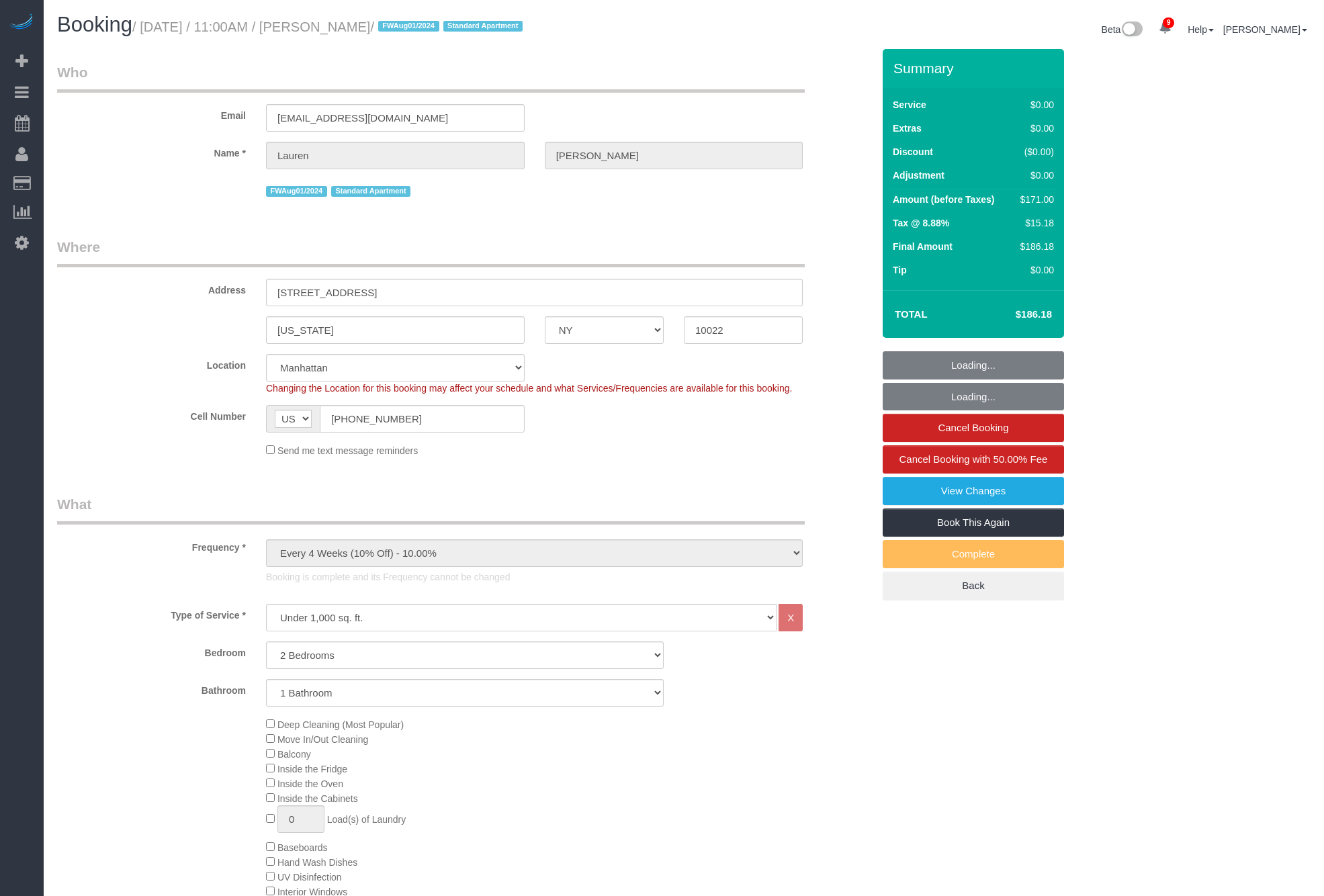
select select "number:79"
select select "number:15"
select select "number:5"
